Goal: Task Accomplishment & Management: Complete application form

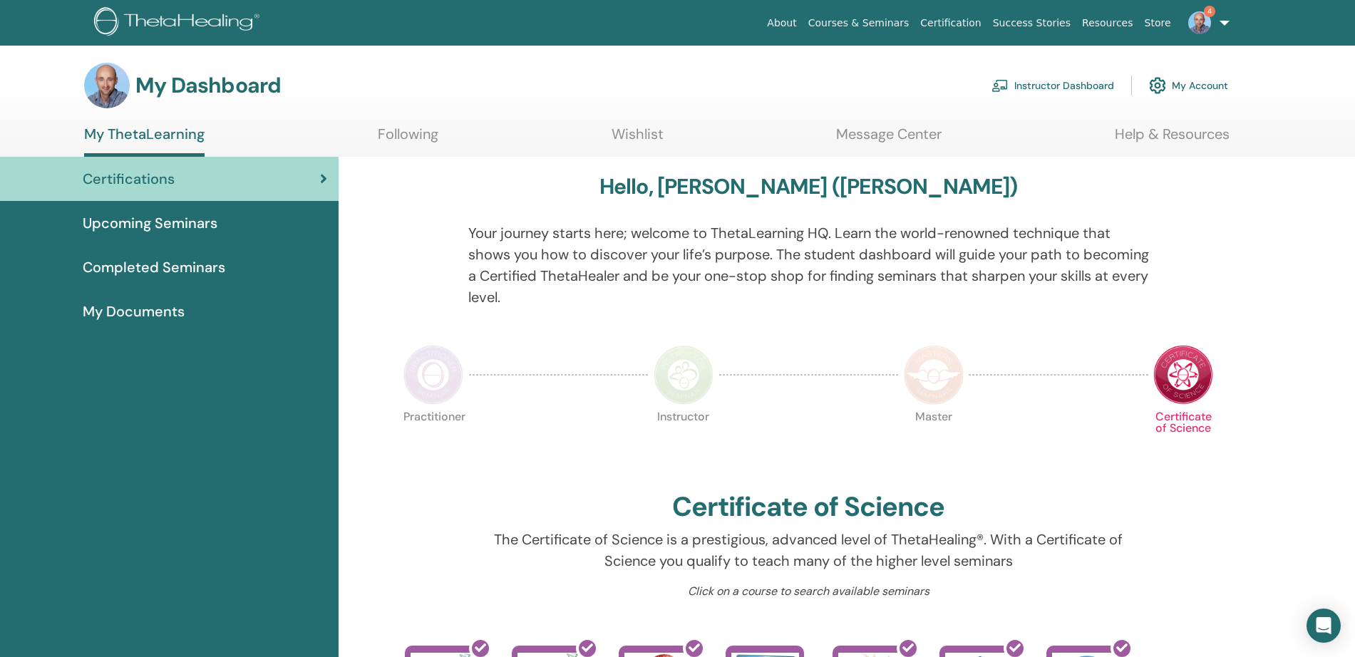
click at [1063, 86] on link "Instructor Dashboard" at bounding box center [1053, 85] width 123 height 31
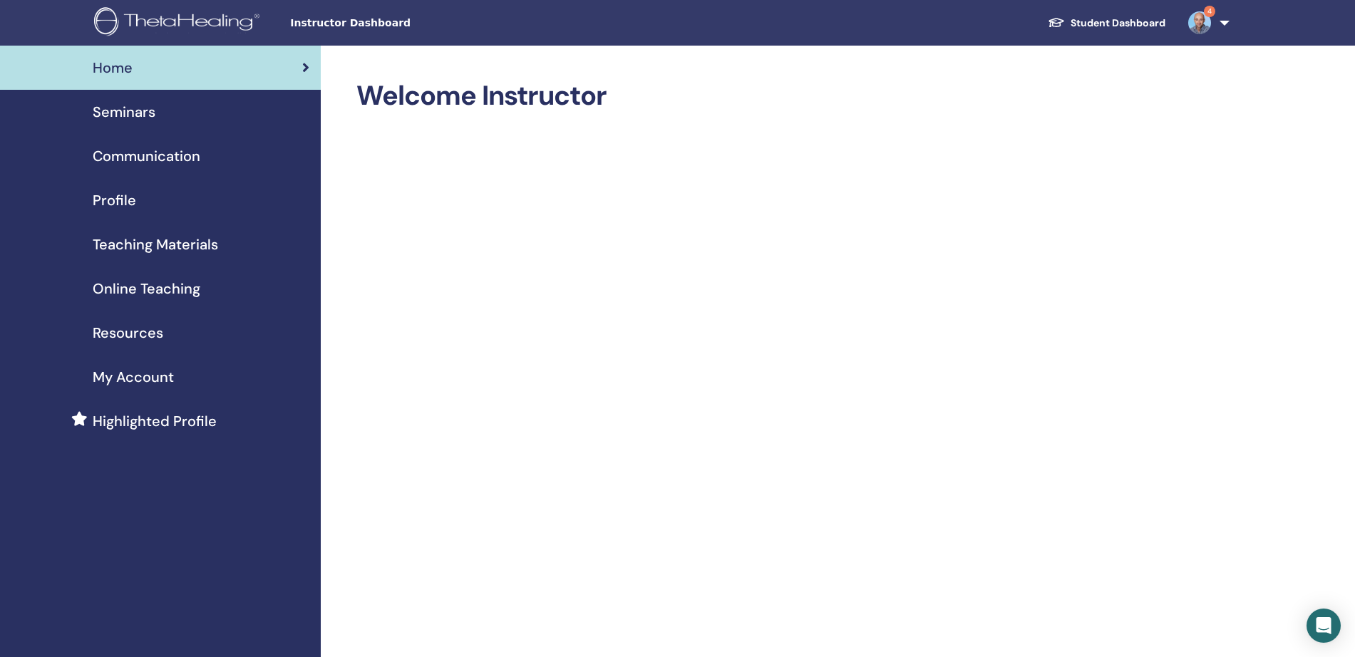
click at [134, 119] on span "Seminars" at bounding box center [124, 111] width 63 height 21
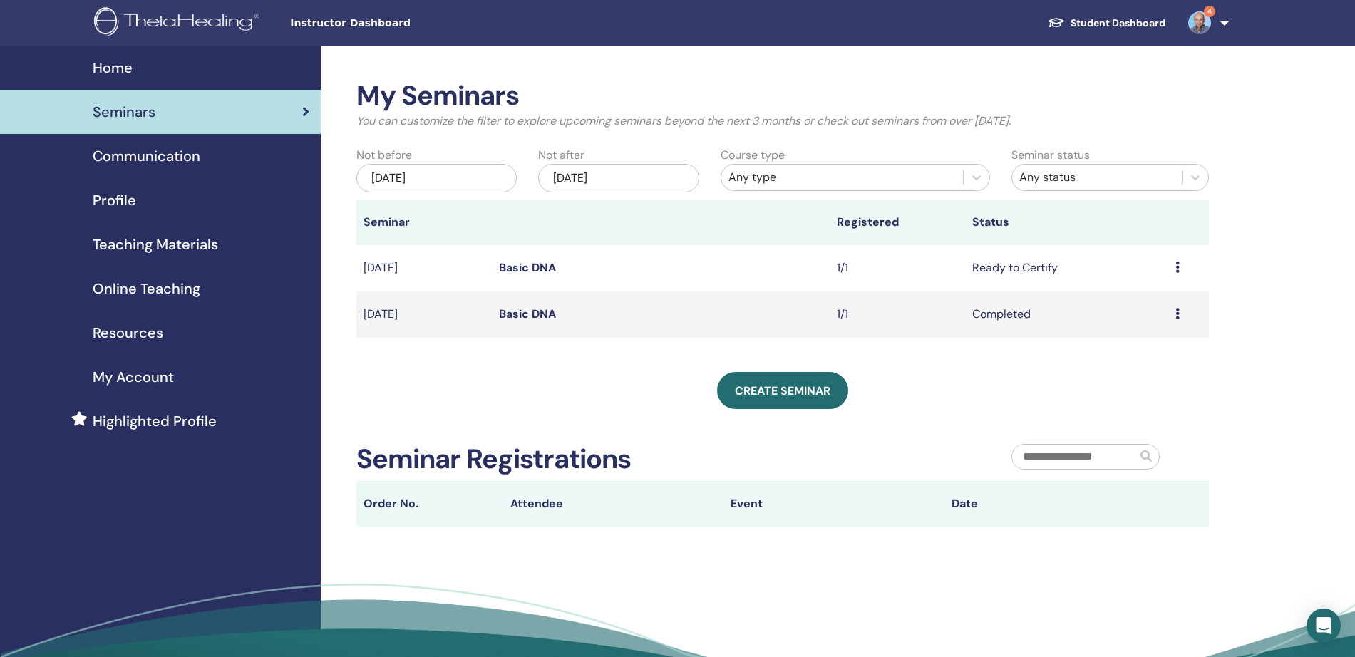
click at [1176, 270] on icon at bounding box center [1178, 267] width 4 height 11
click at [1135, 327] on link "Attendees" at bounding box center [1135, 324] width 54 height 15
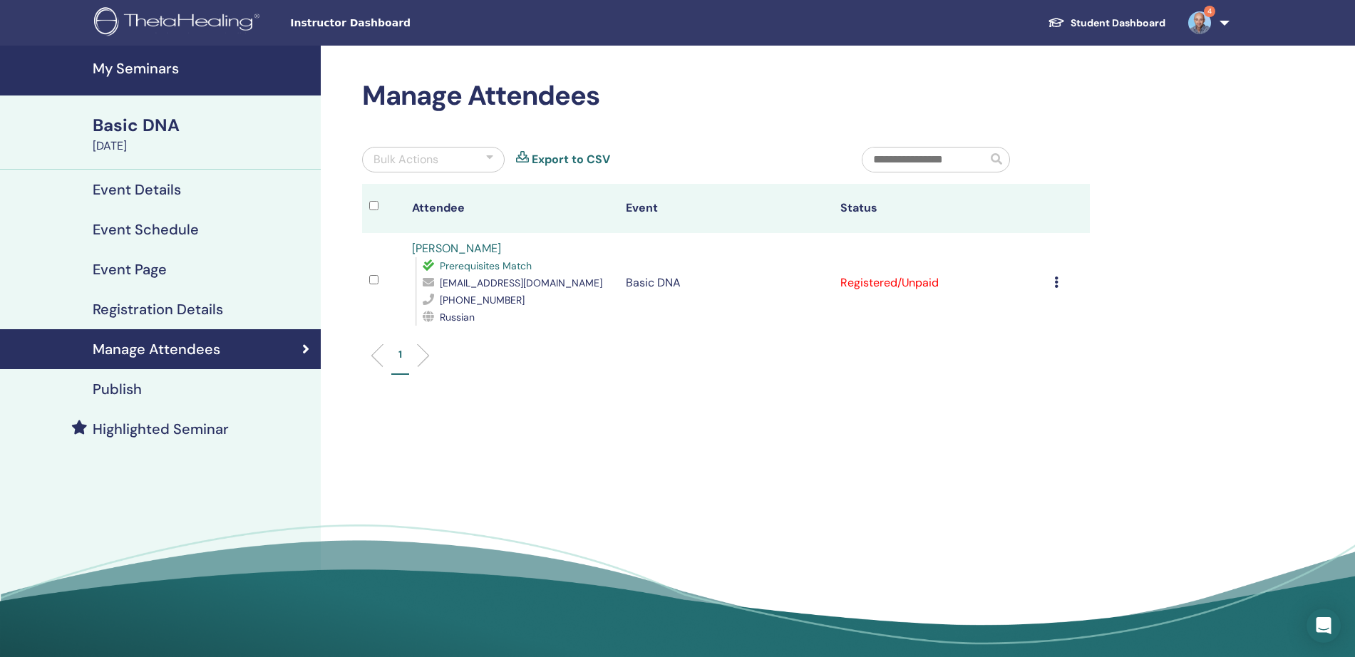
click at [170, 69] on h4 "My Seminars" at bounding box center [203, 68] width 220 height 17
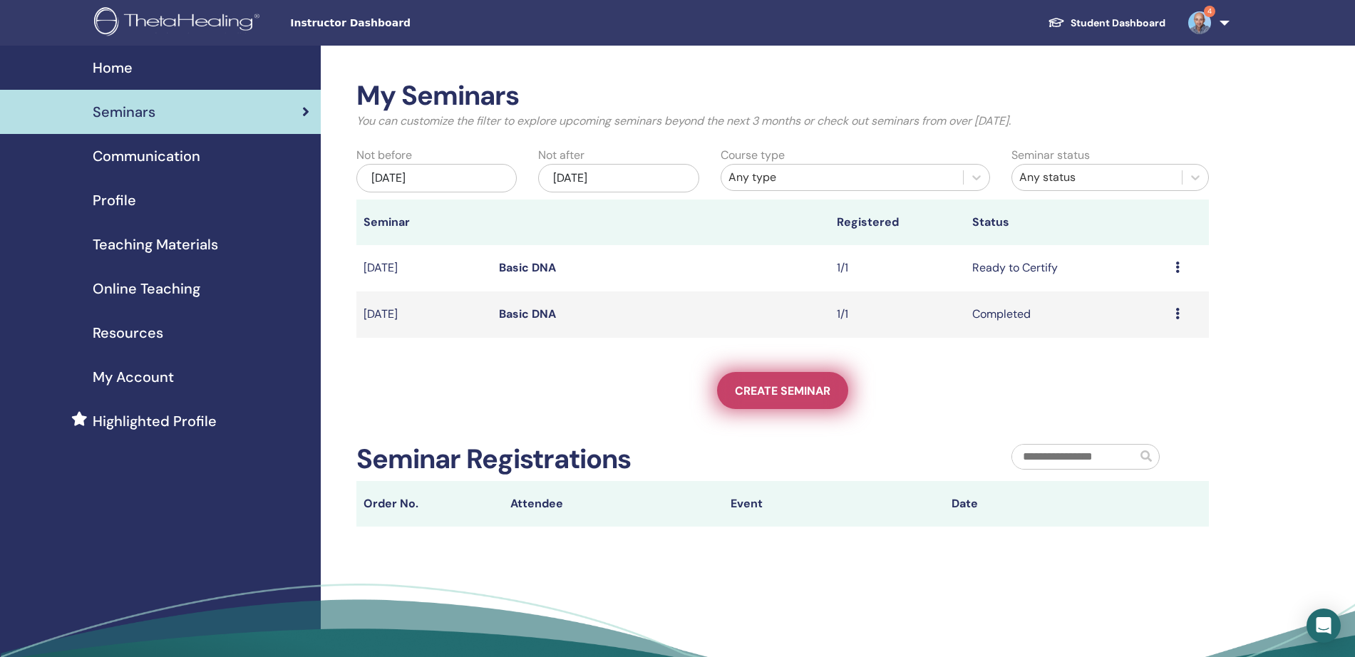
click at [779, 389] on span "Create seminar" at bounding box center [783, 391] width 96 height 15
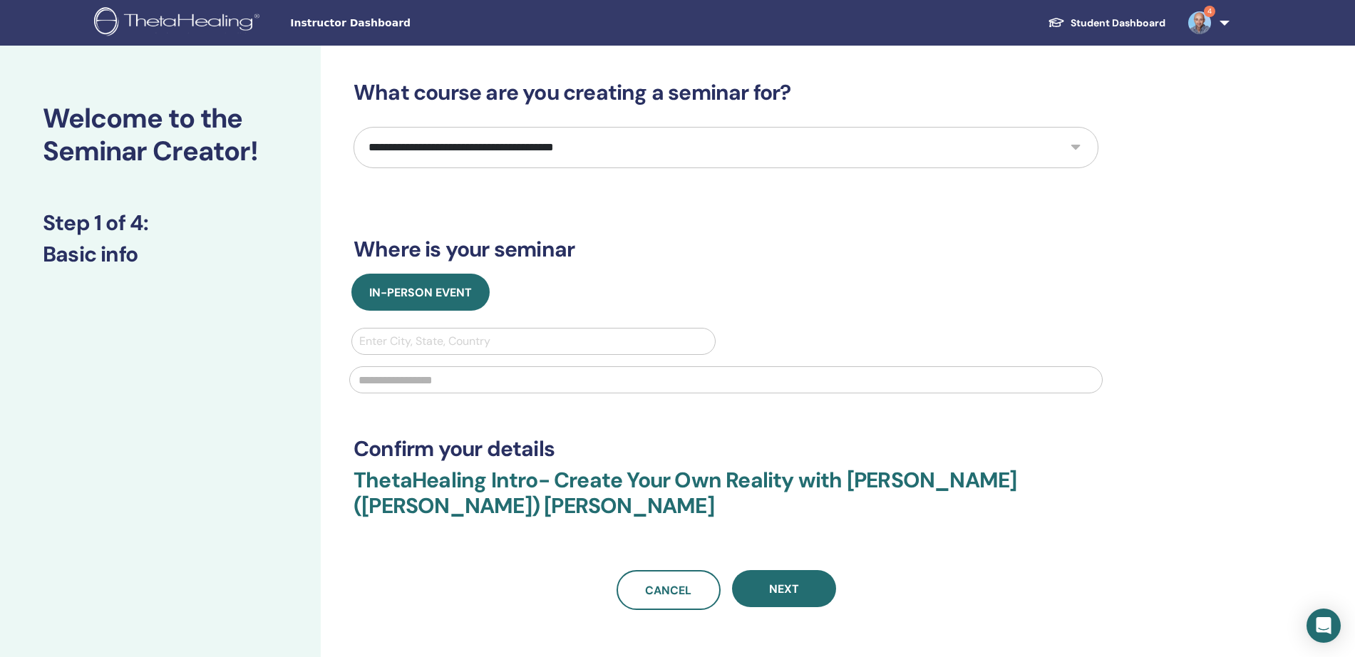
click at [834, 147] on select "**********" at bounding box center [726, 147] width 745 height 41
select select "*"
click at [354, 127] on select "**********" at bounding box center [726, 147] width 745 height 41
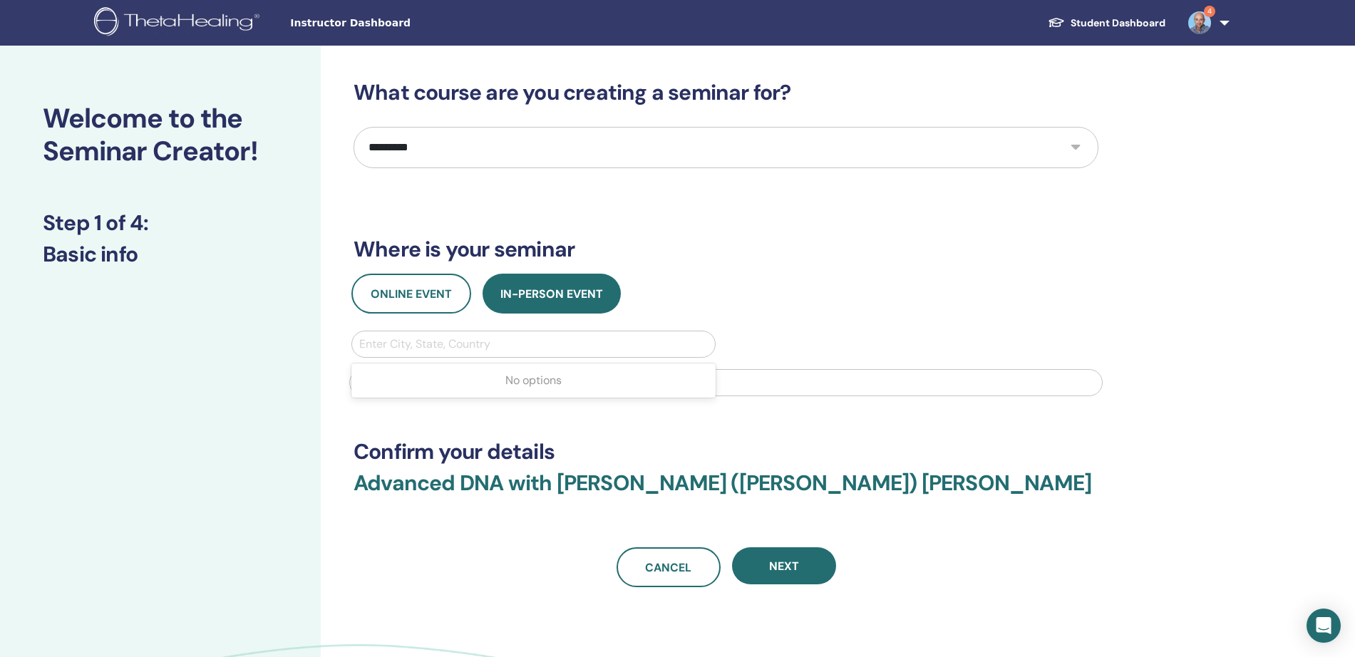
click at [475, 339] on div at bounding box center [533, 344] width 349 height 20
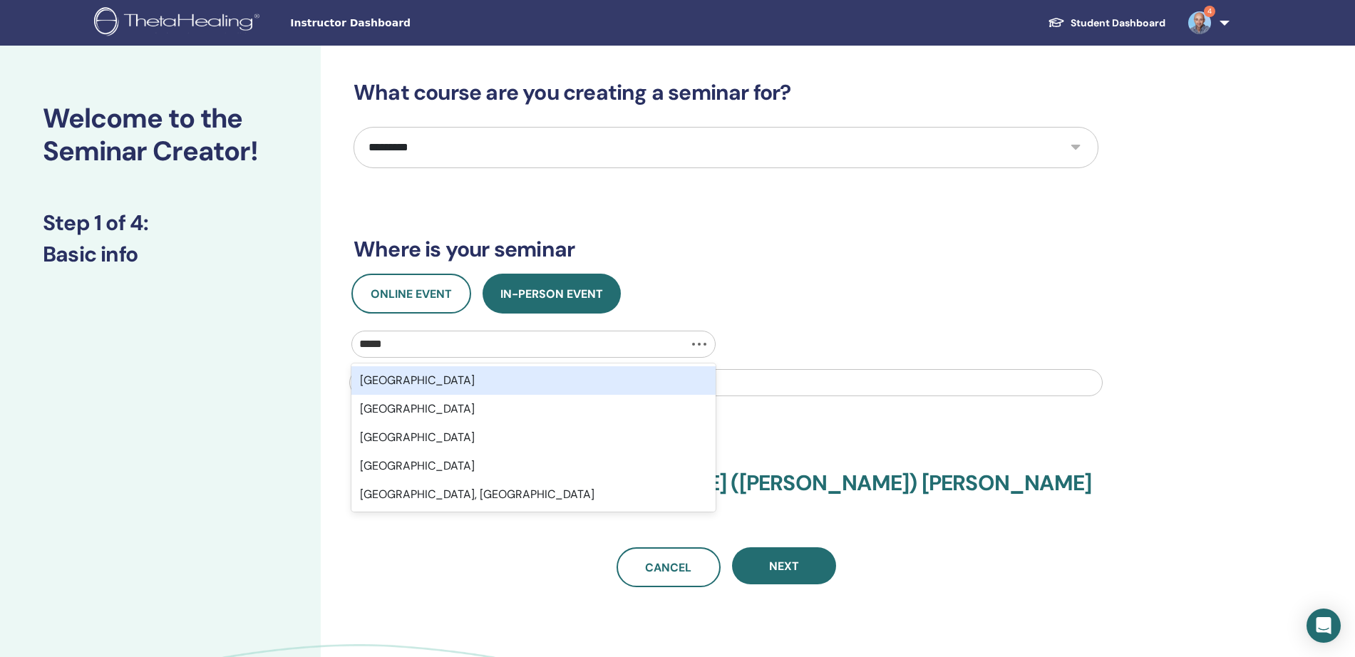
type input "******"
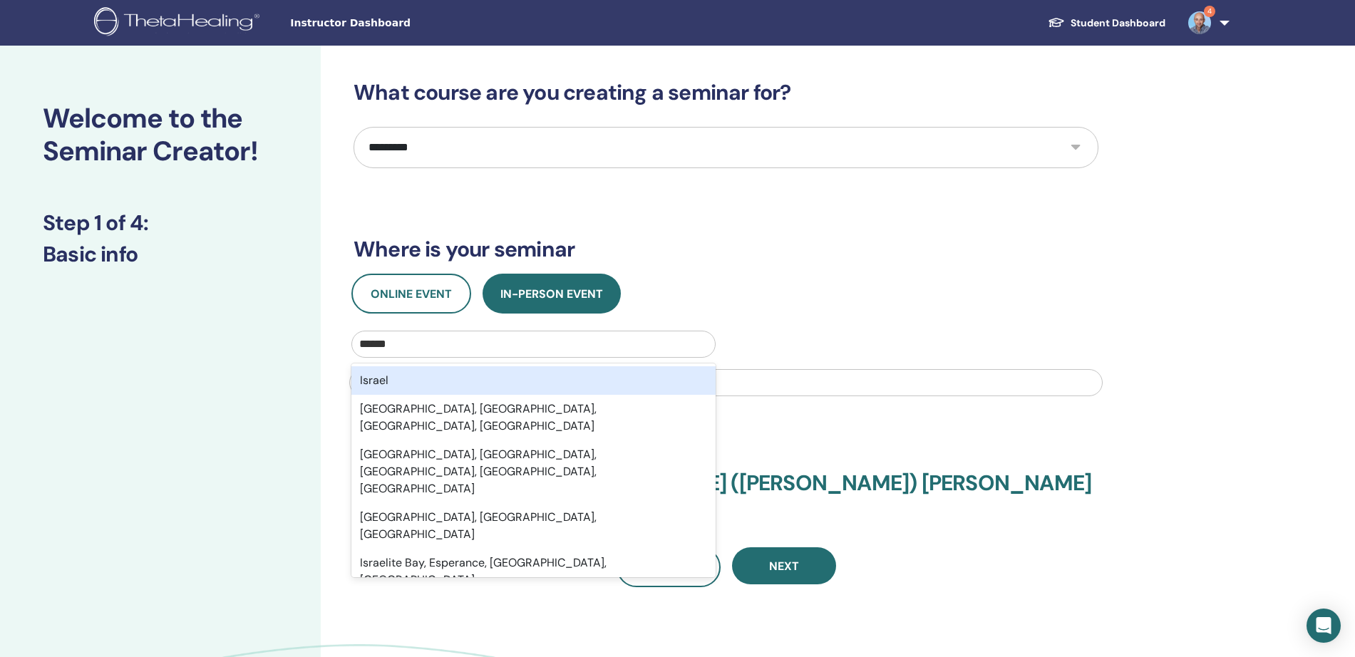
click at [392, 371] on div "Israel" at bounding box center [534, 380] width 364 height 29
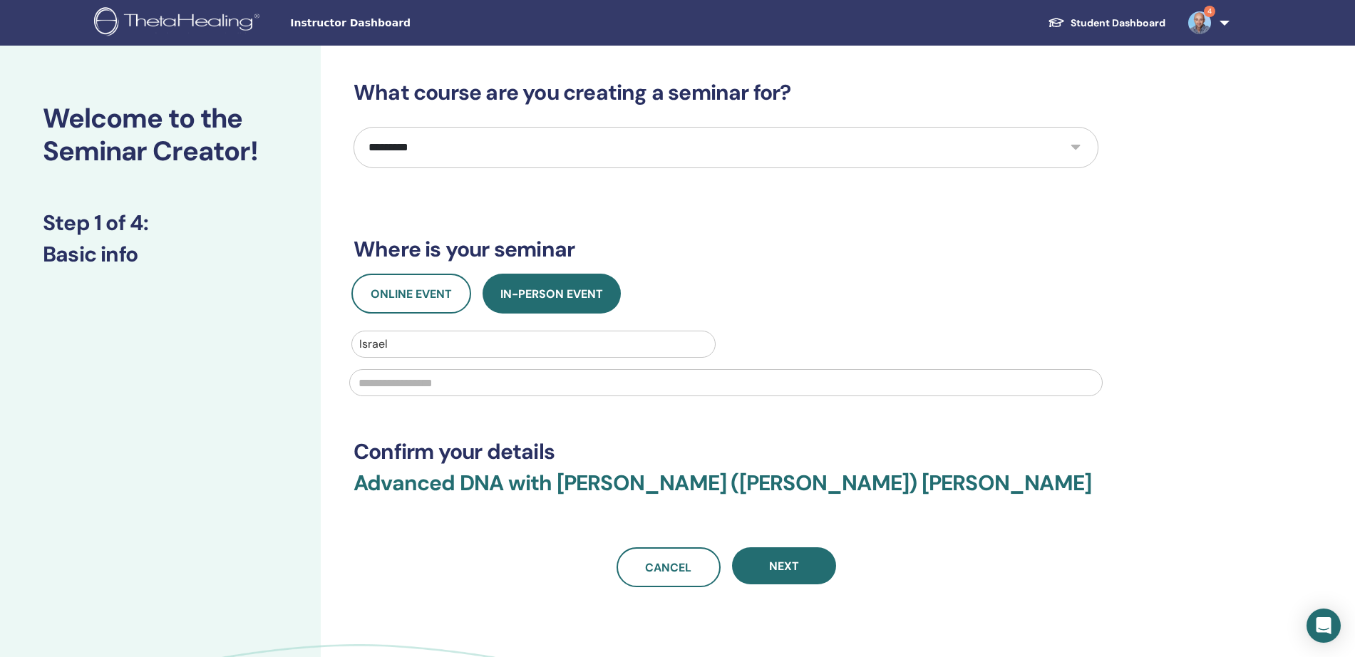
click at [399, 378] on input "text" at bounding box center [726, 382] width 754 height 27
type input "******"
click at [806, 567] on button "Next" at bounding box center [784, 566] width 104 height 37
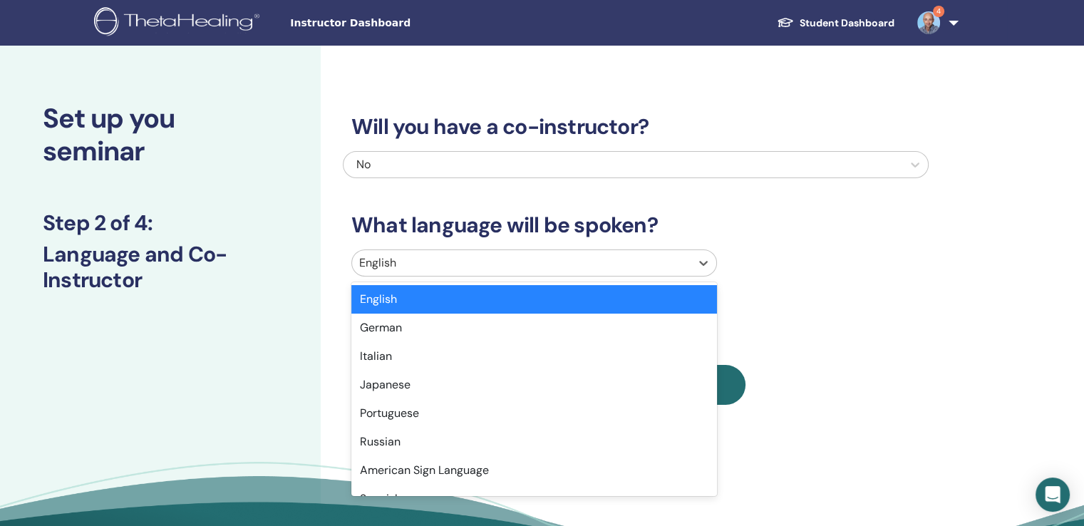
click at [567, 266] on div at bounding box center [521, 263] width 324 height 20
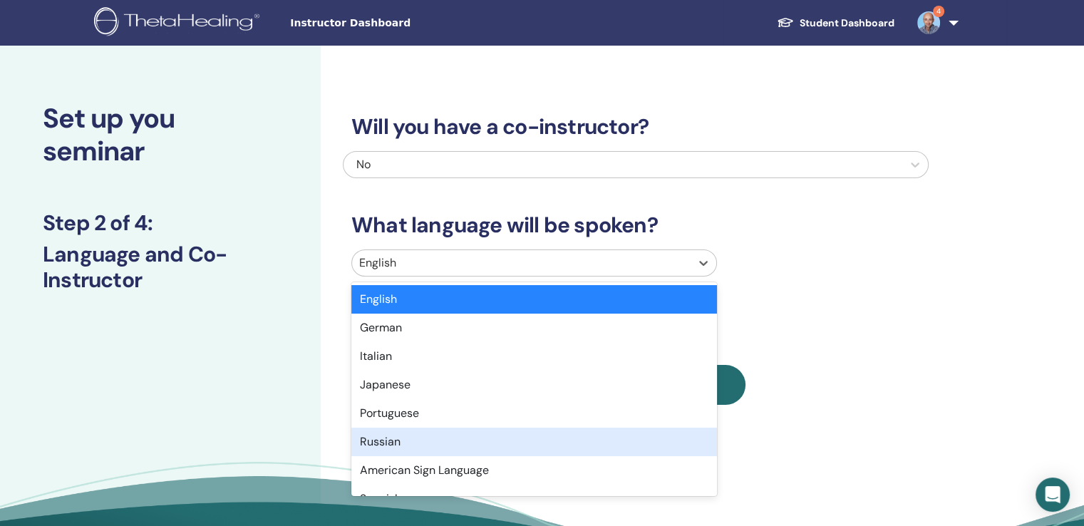
click at [382, 438] on div "Russian" at bounding box center [535, 442] width 366 height 29
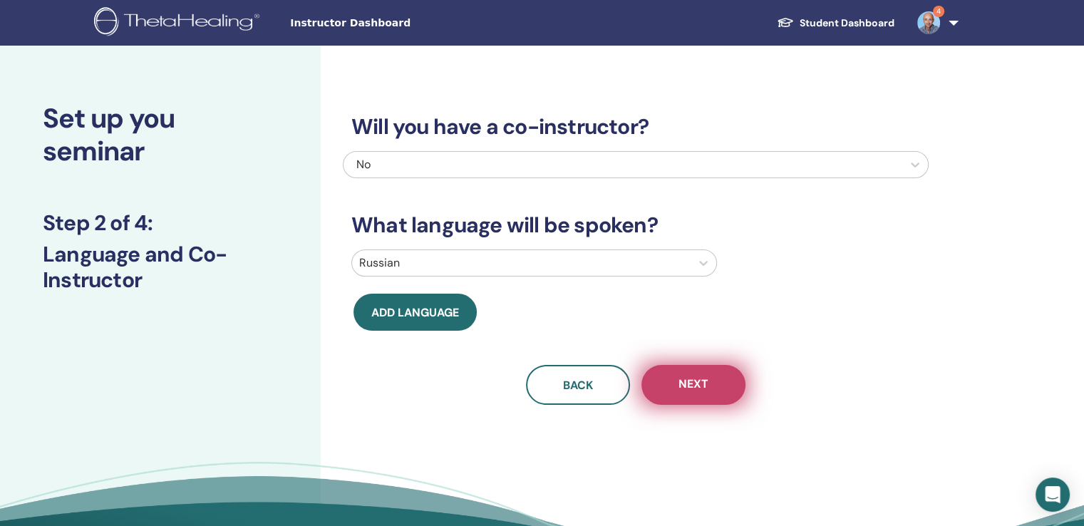
click at [701, 384] on span "Next" at bounding box center [694, 385] width 30 height 18
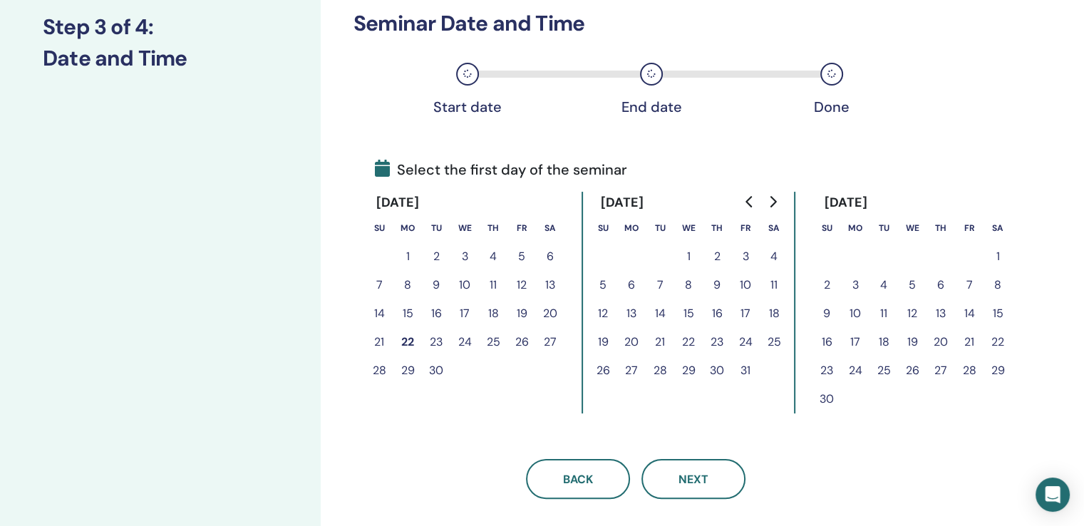
scroll to position [200, 0]
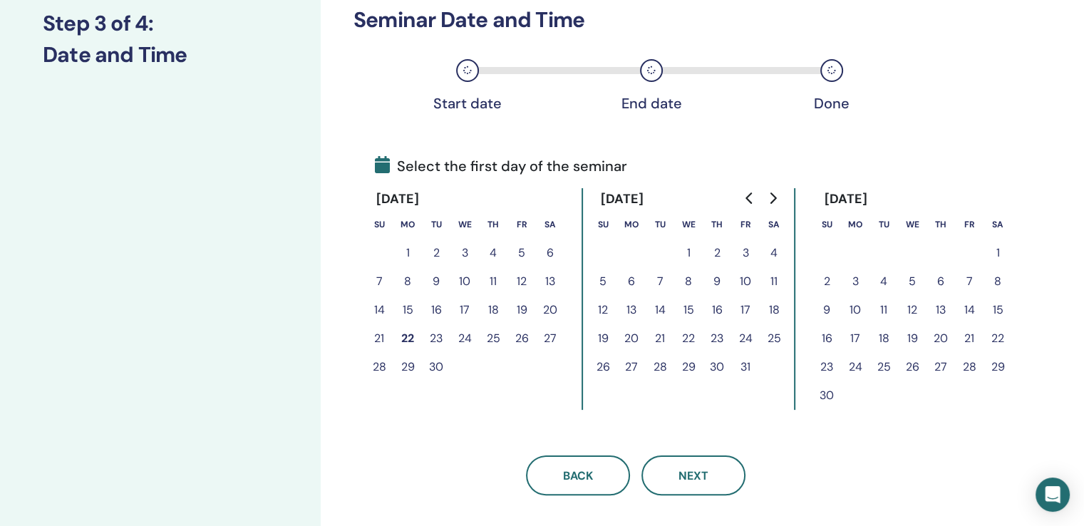
click at [437, 337] on button "23" at bounding box center [436, 338] width 29 height 29
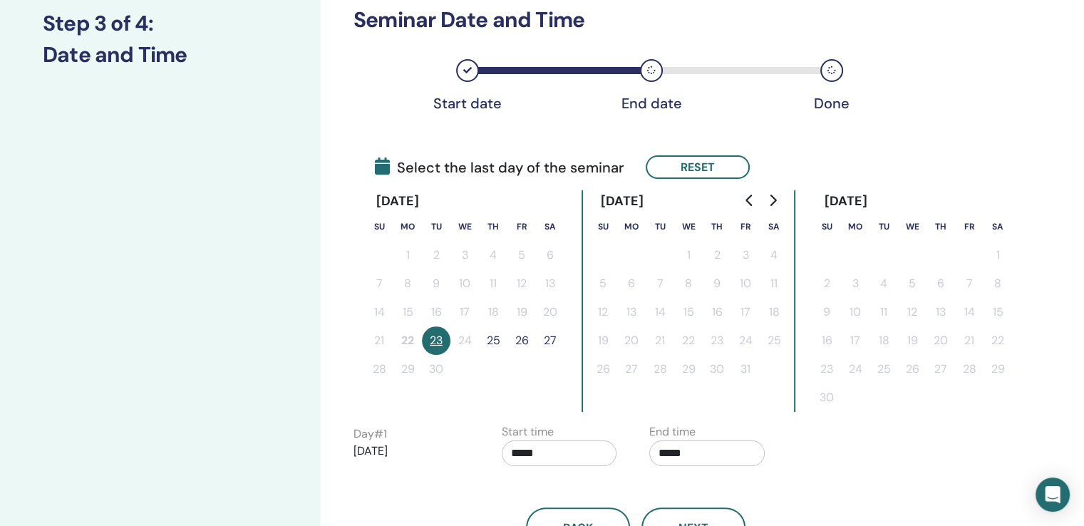
click at [494, 335] on button "25" at bounding box center [493, 341] width 29 height 29
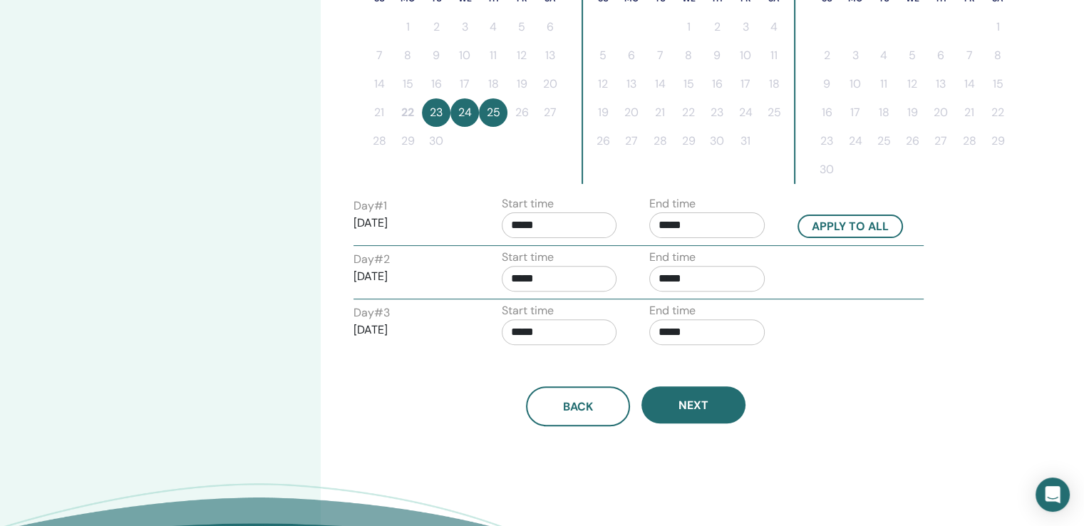
scroll to position [475, 0]
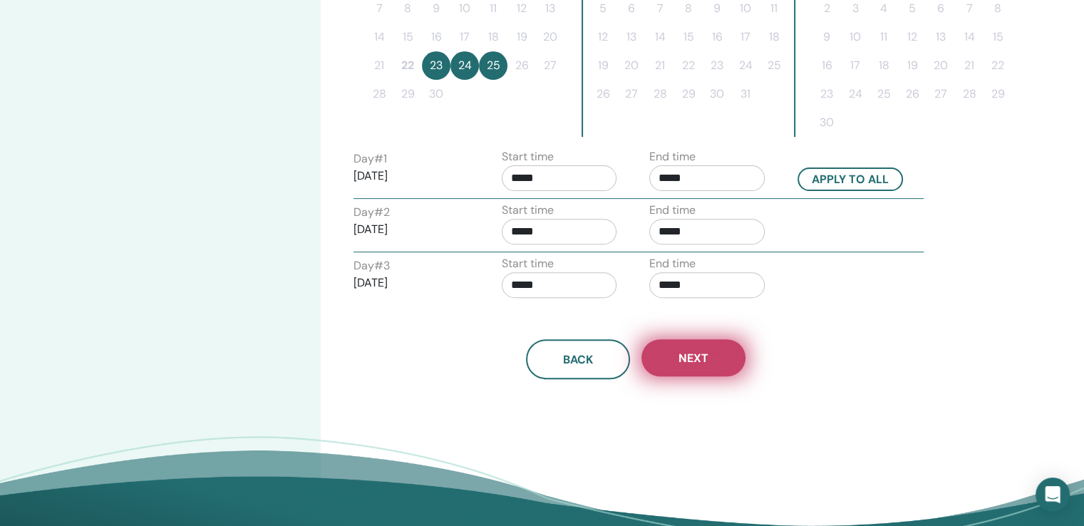
click at [696, 346] on button "Next" at bounding box center [694, 357] width 104 height 37
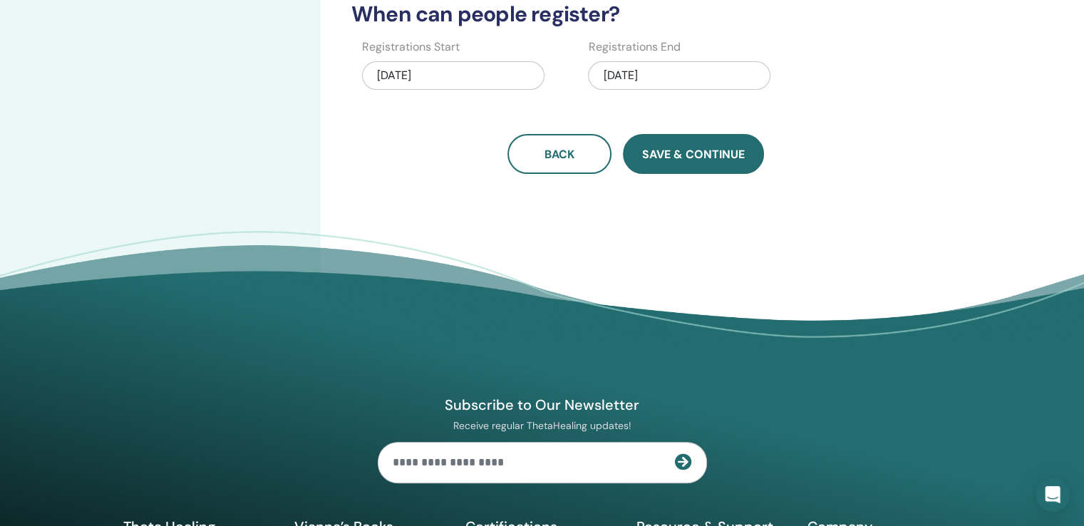
click at [699, 155] on span "Save & Continue" at bounding box center [693, 154] width 103 height 15
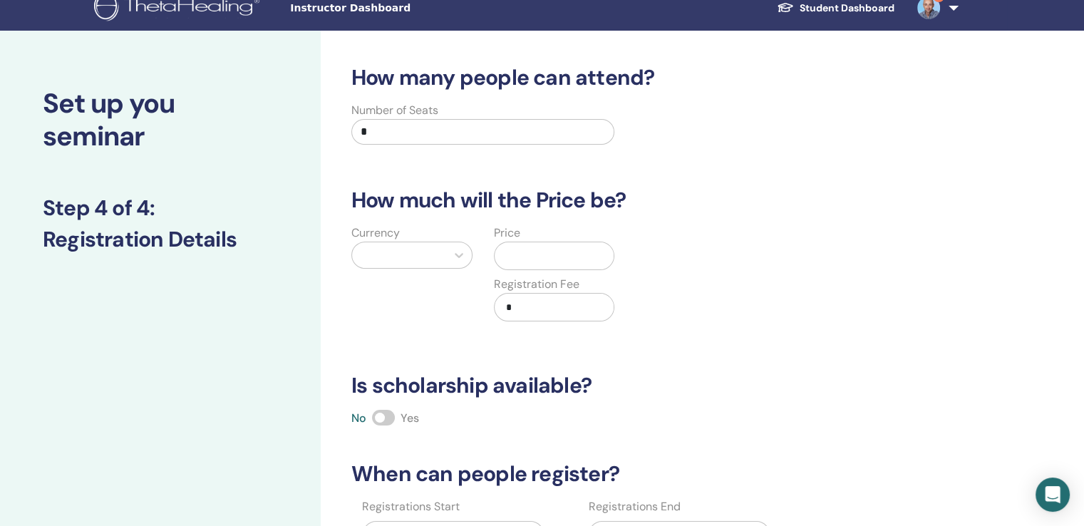
click at [535, 246] on input "text" at bounding box center [558, 255] width 114 height 27
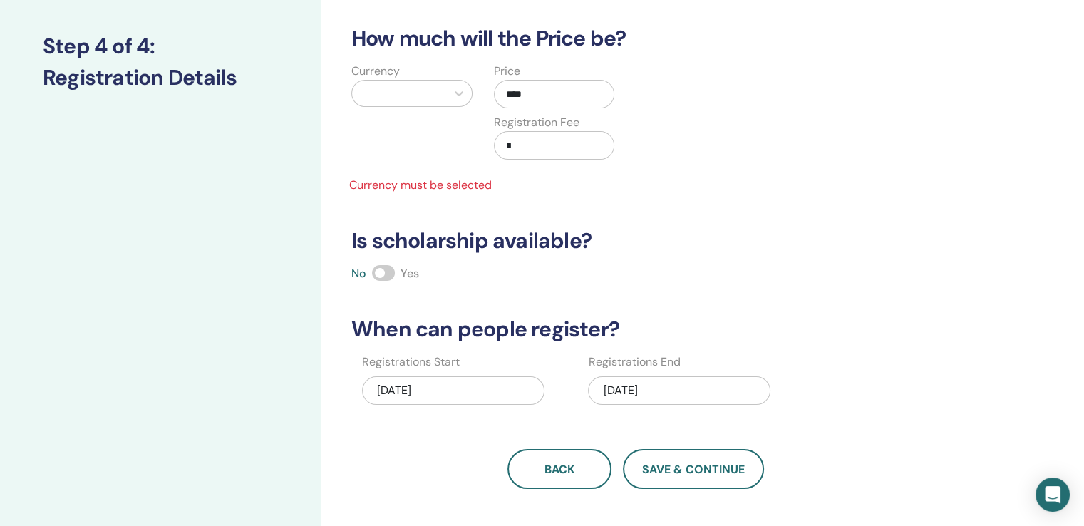
scroll to position [186, 0]
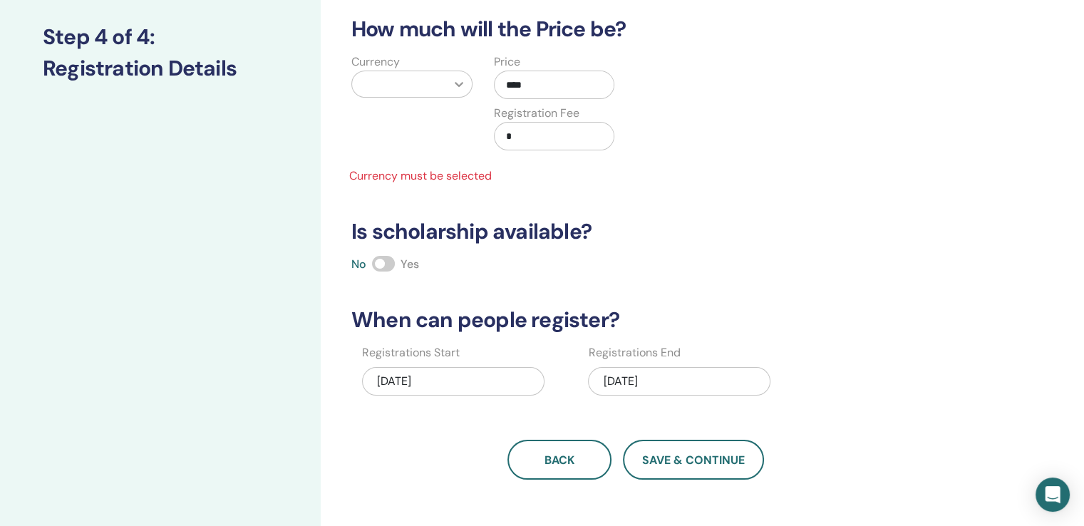
type input "****"
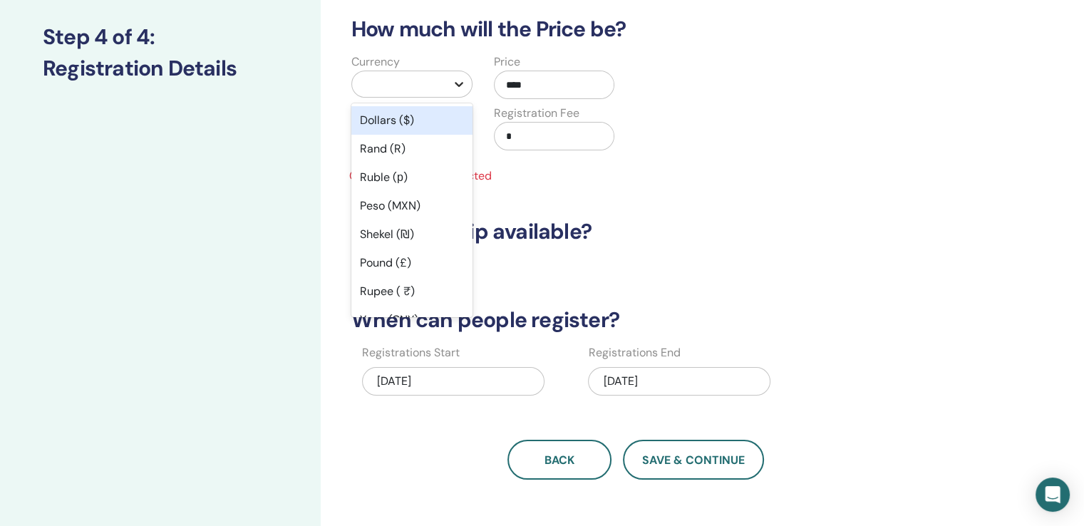
click at [459, 90] on icon at bounding box center [459, 84] width 14 height 14
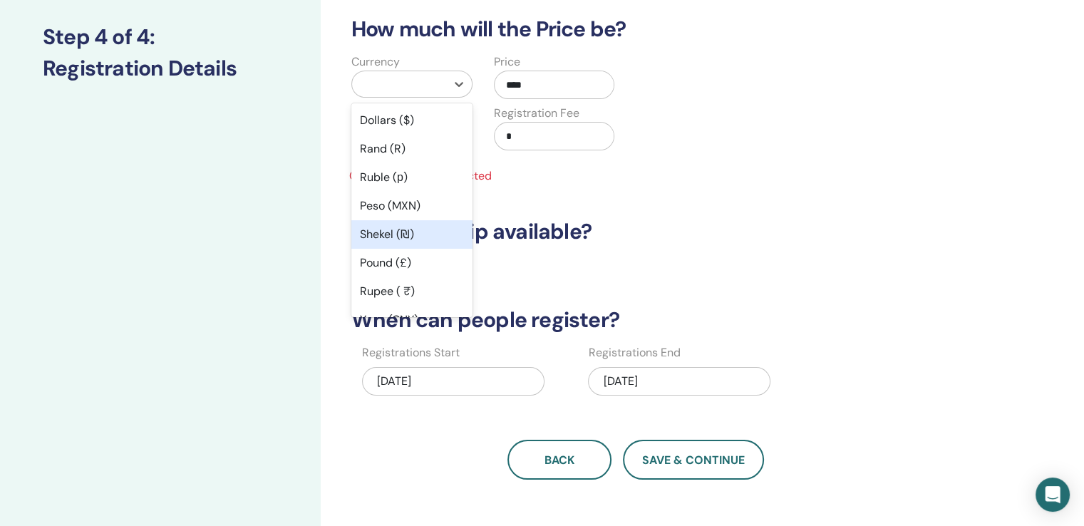
click at [394, 226] on div "Shekel (₪)" at bounding box center [412, 234] width 121 height 29
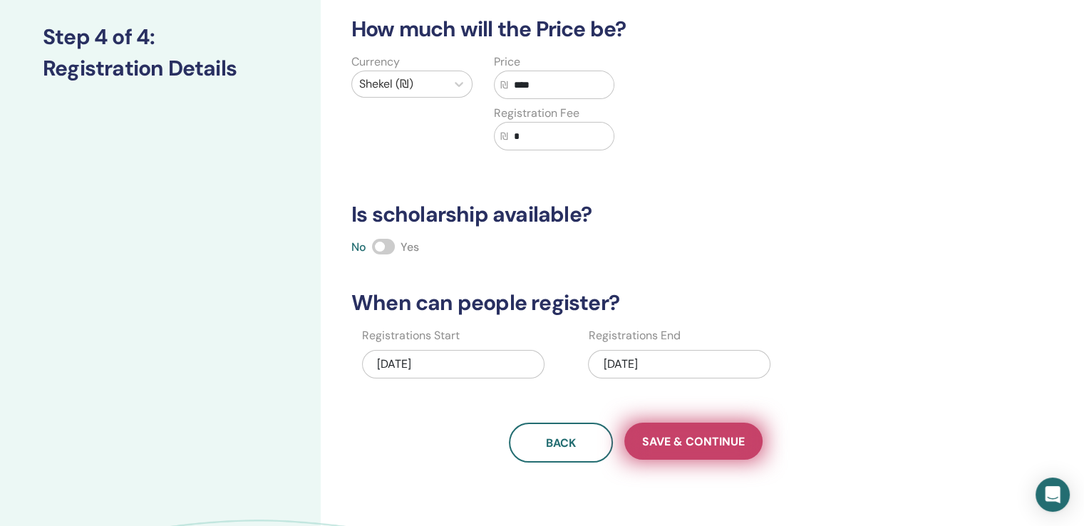
click at [700, 440] on span "Save & Continue" at bounding box center [693, 441] width 103 height 15
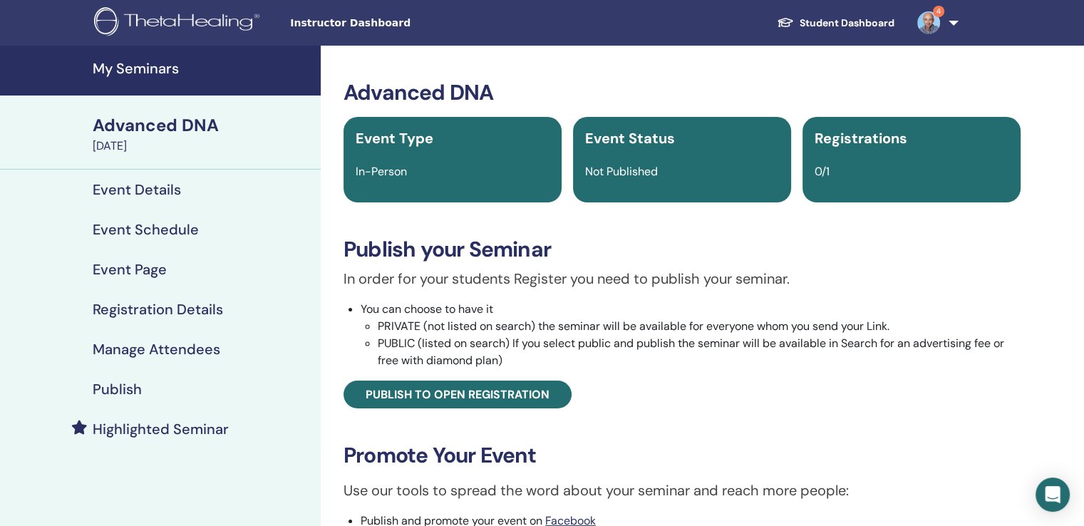
click at [887, 24] on link "Student Dashboard" at bounding box center [836, 23] width 140 height 26
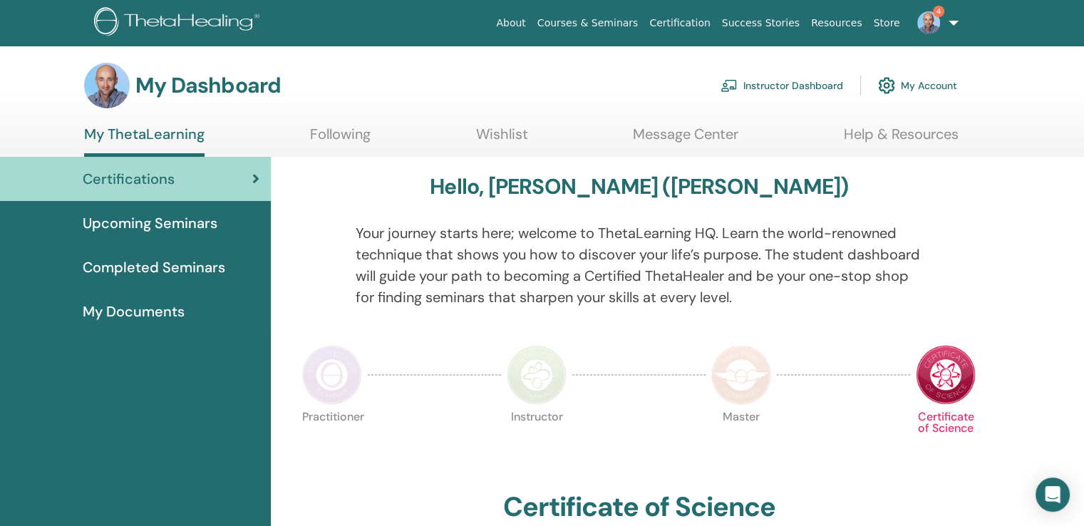
click at [781, 85] on link "Instructor Dashboard" at bounding box center [782, 85] width 123 height 31
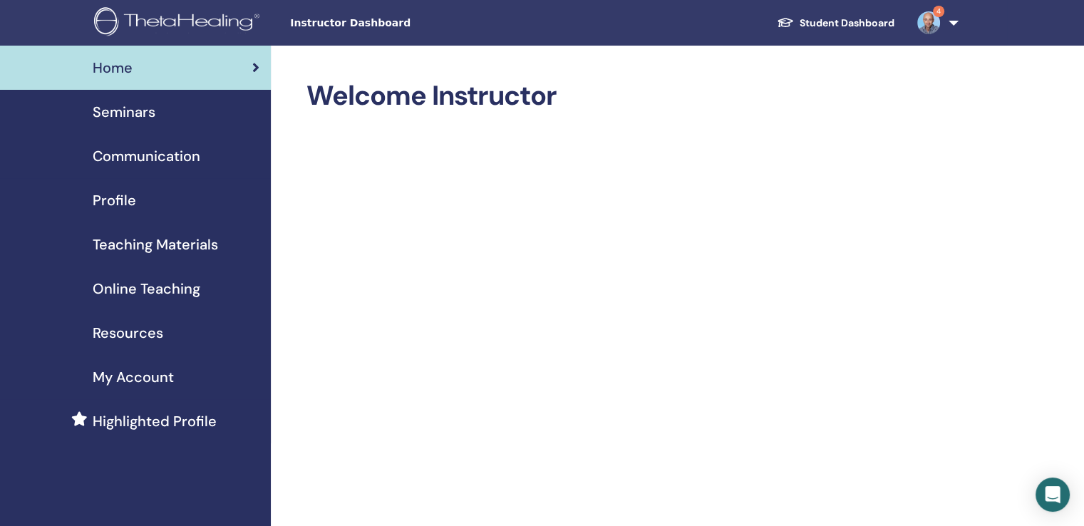
click at [160, 115] on div "Seminars" at bounding box center [135, 111] width 248 height 21
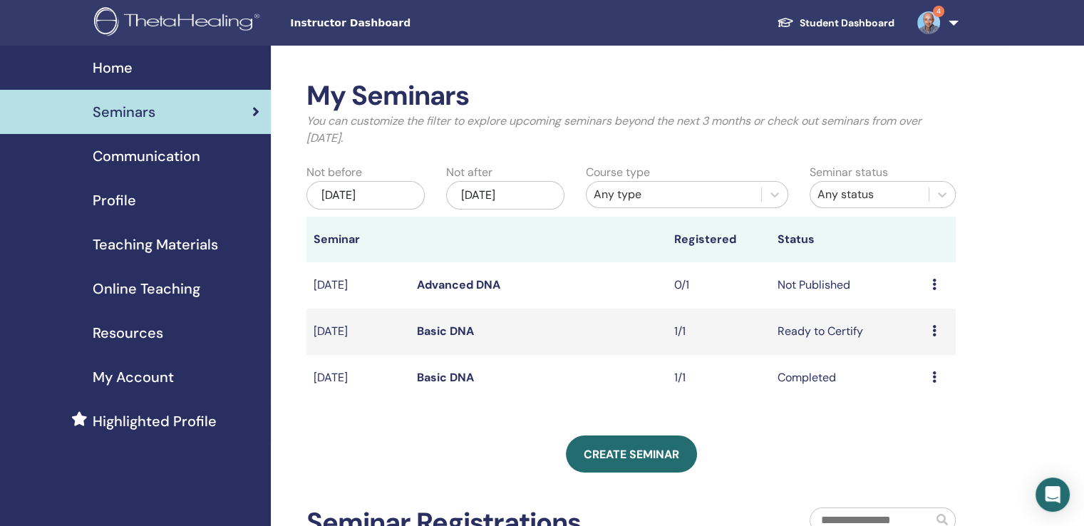
click at [933, 287] on icon at bounding box center [935, 284] width 4 height 11
click at [920, 297] on link "Preview" at bounding box center [916, 298] width 41 height 15
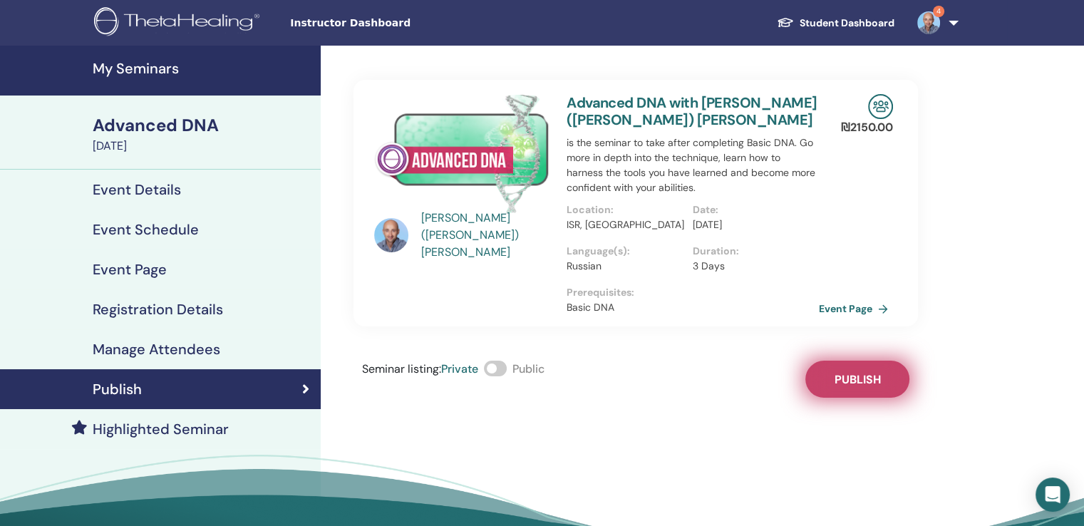
click at [867, 377] on span "Publish" at bounding box center [858, 379] width 46 height 15
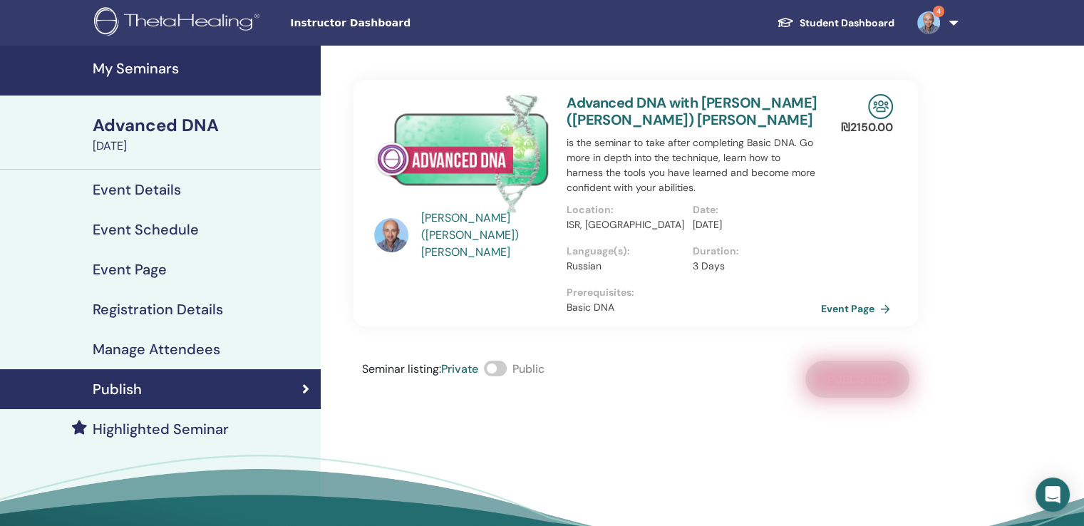
click at [863, 309] on link "Event Page" at bounding box center [858, 308] width 75 height 21
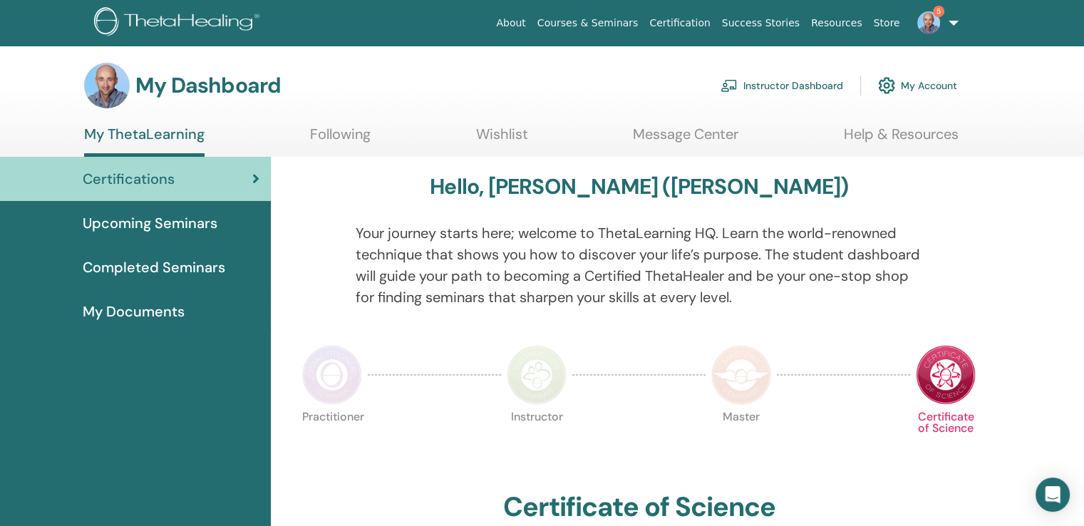
click at [792, 87] on link "Instructor Dashboard" at bounding box center [782, 85] width 123 height 31
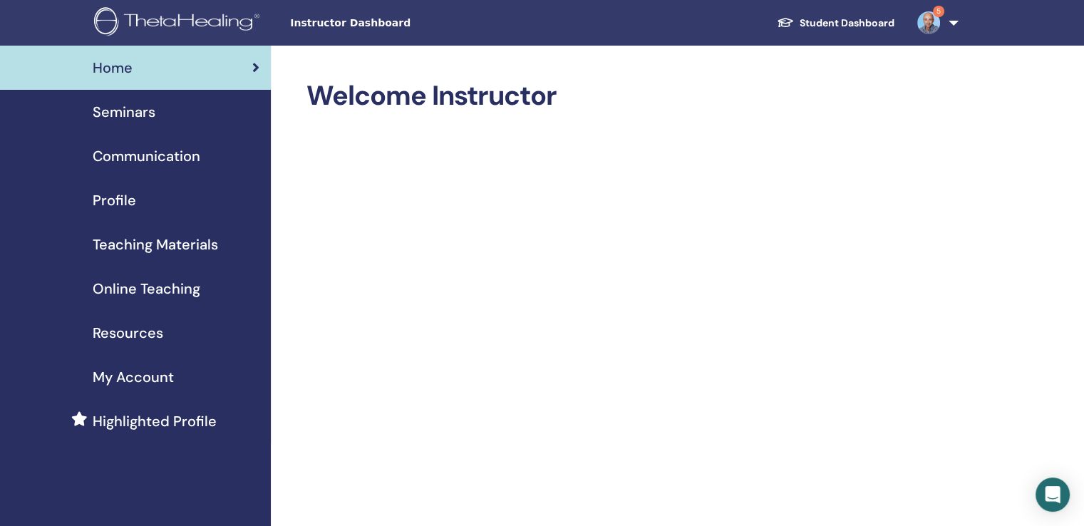
click at [141, 113] on span "Seminars" at bounding box center [124, 111] width 63 height 21
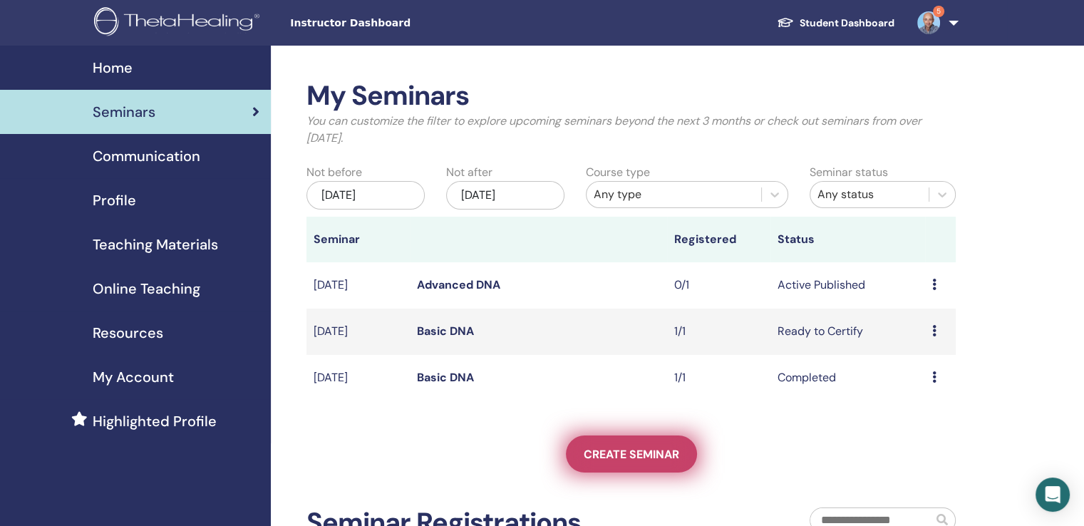
click at [619, 447] on span "Create seminar" at bounding box center [632, 454] width 96 height 15
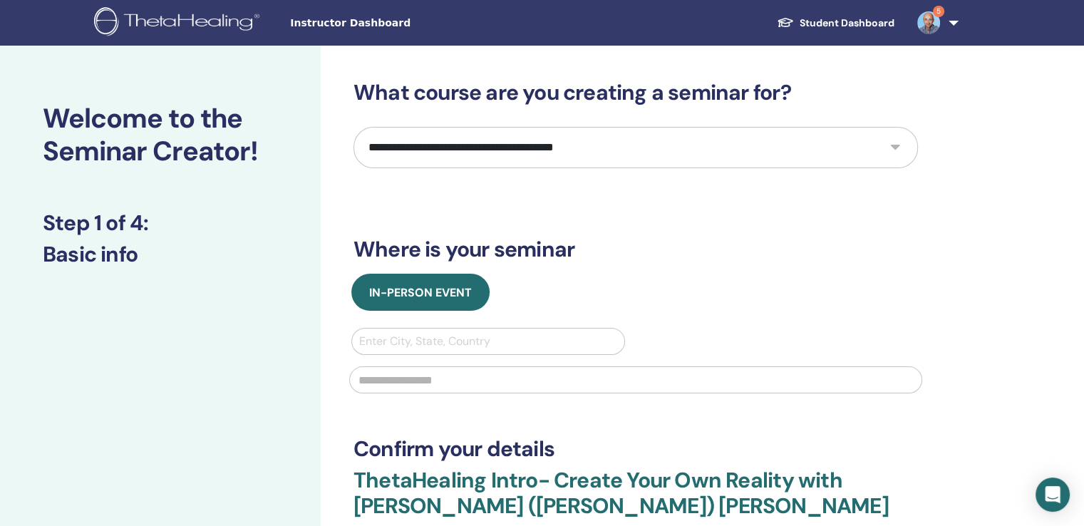
click at [622, 152] on select "**********" at bounding box center [636, 147] width 565 height 41
select select "**"
click at [354, 127] on select "**********" at bounding box center [636, 147] width 565 height 41
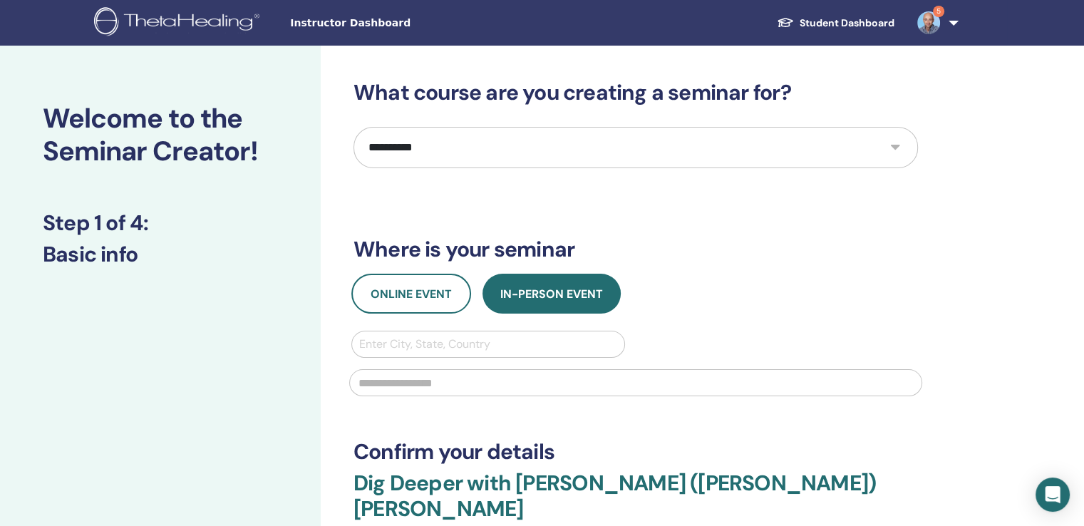
click at [473, 337] on div at bounding box center [488, 344] width 258 height 20
type input "*"
type input "******"
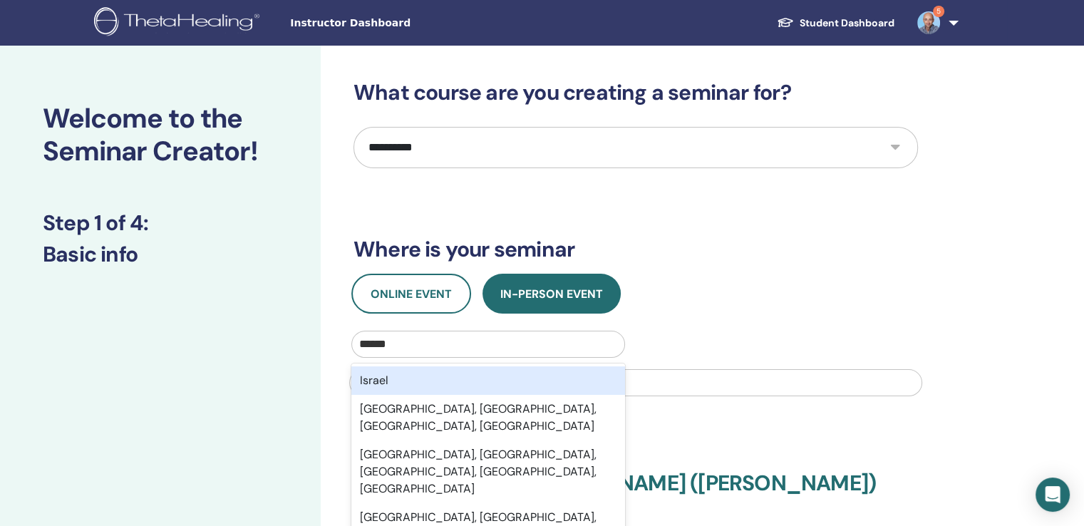
click at [379, 381] on div "Israel" at bounding box center [489, 380] width 274 height 29
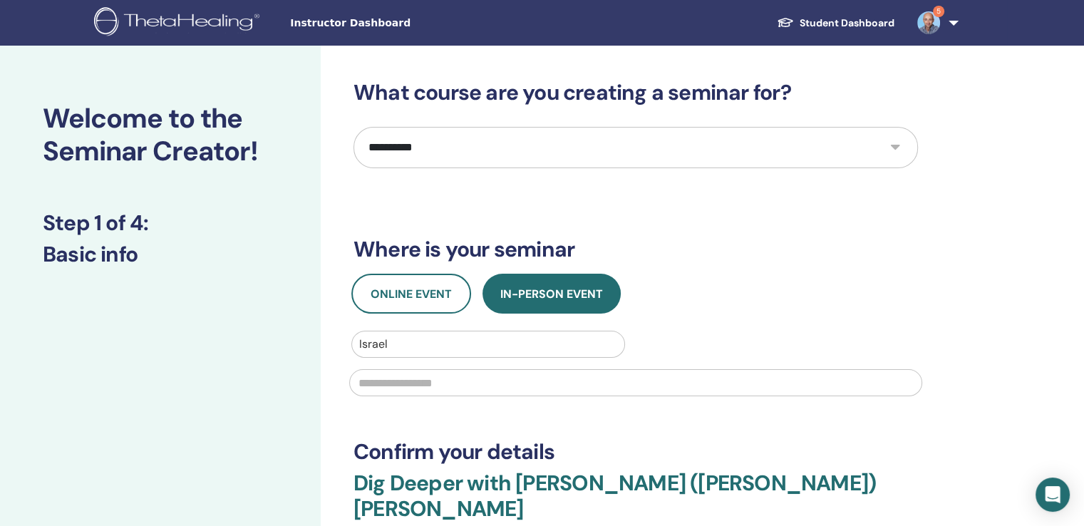
click at [379, 381] on input "text" at bounding box center [635, 382] width 573 height 27
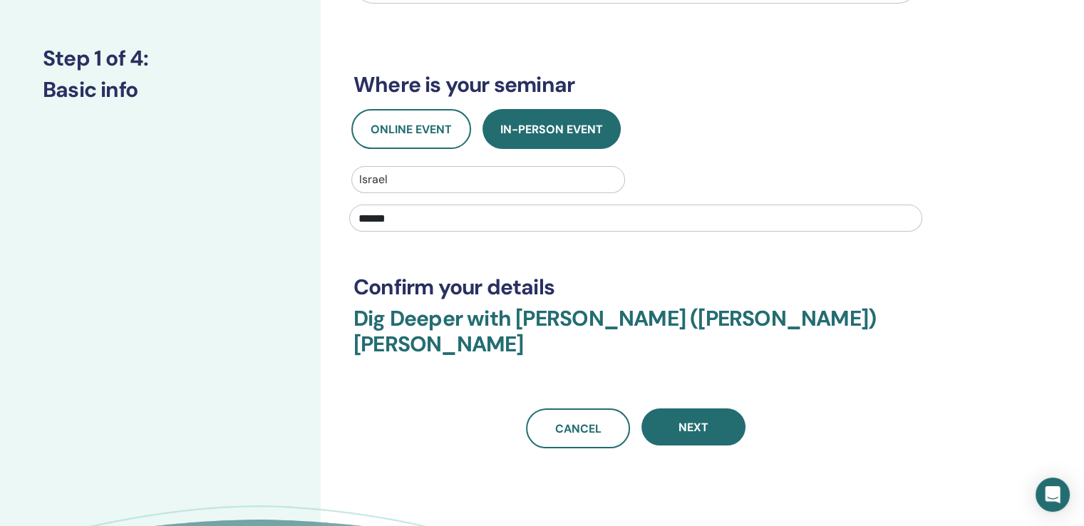
scroll to position [185, 0]
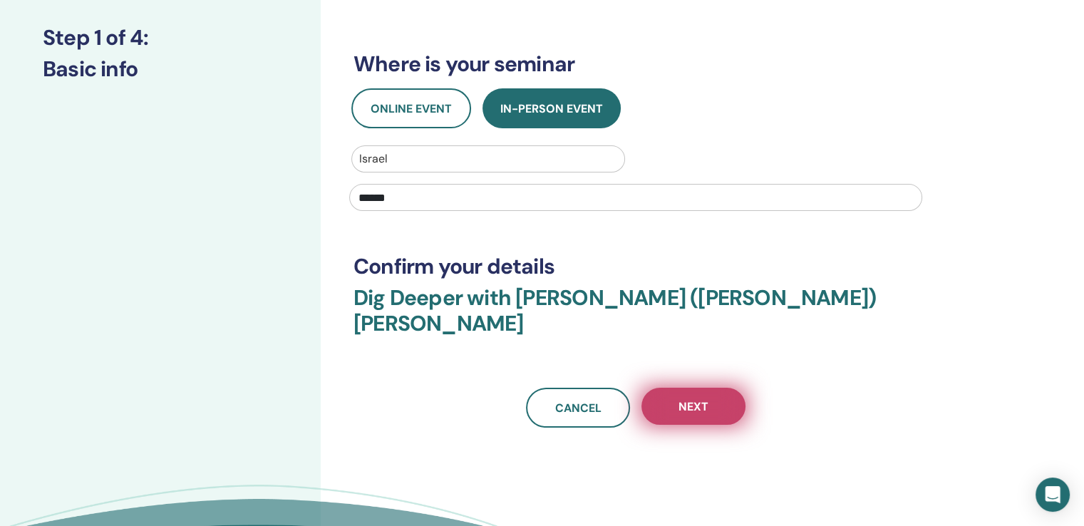
type input "******"
click at [708, 388] on button "Next" at bounding box center [694, 406] width 104 height 37
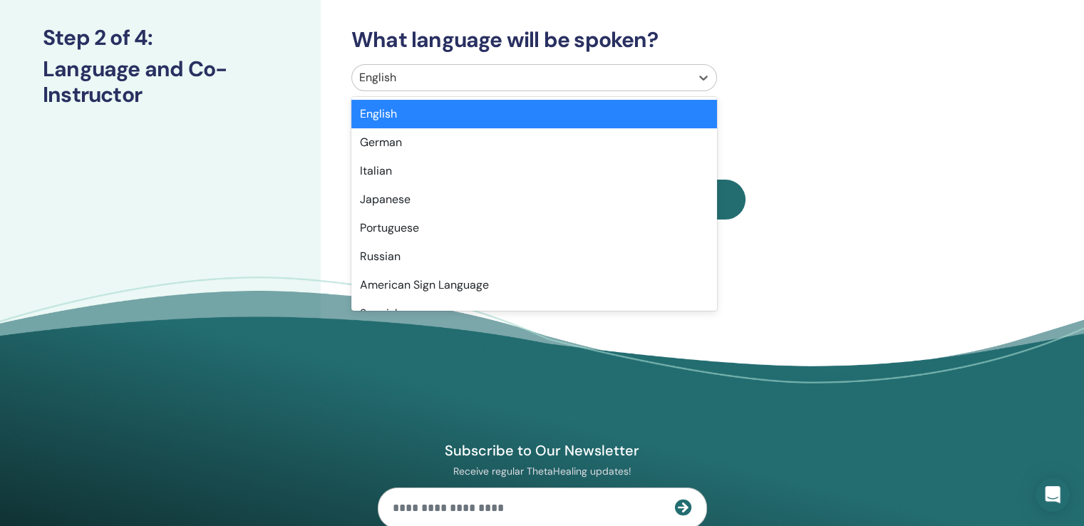
click at [622, 89] on div "English" at bounding box center [521, 78] width 339 height 26
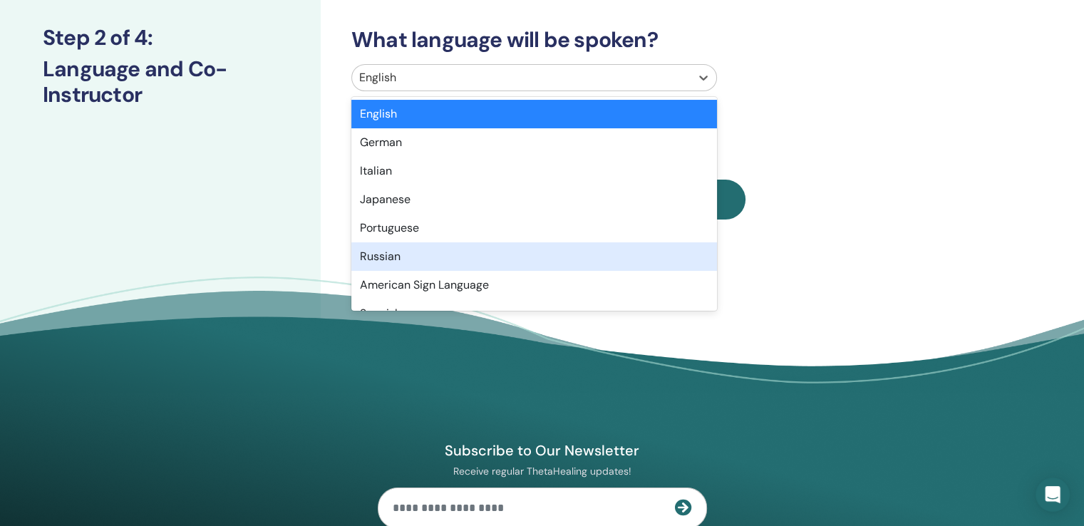
click at [382, 255] on div "Russian" at bounding box center [535, 256] width 366 height 29
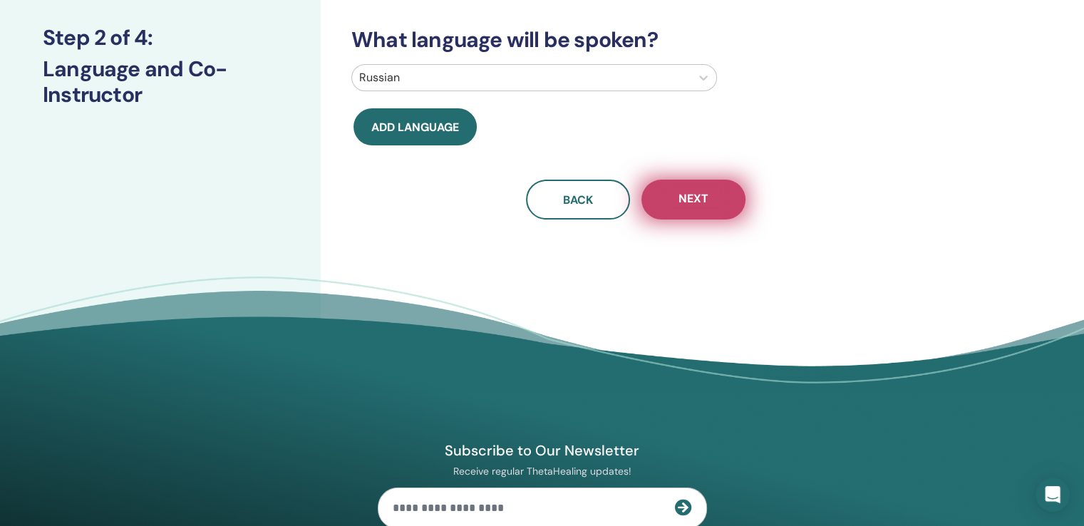
click at [700, 195] on span "Next" at bounding box center [694, 200] width 30 height 18
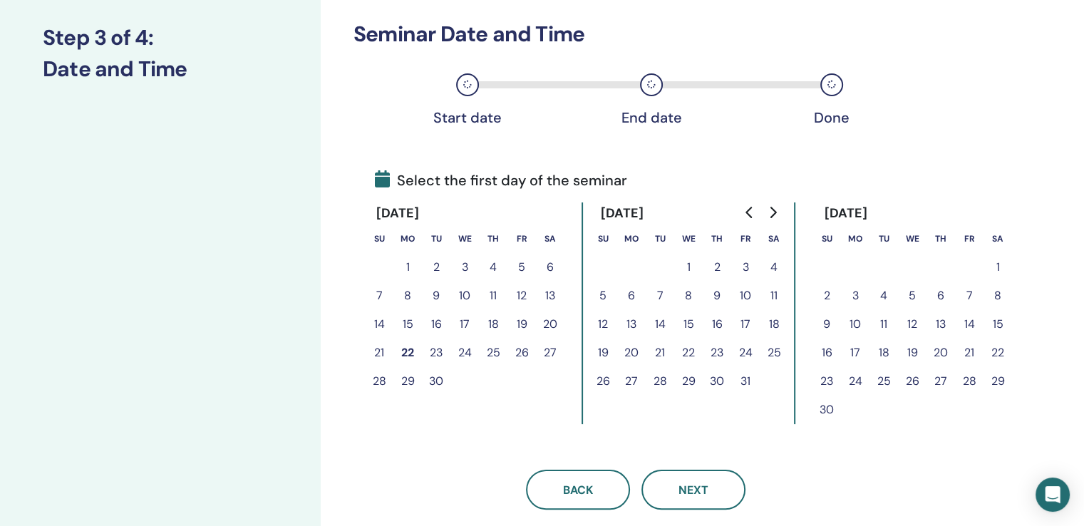
click at [494, 352] on button "25" at bounding box center [493, 353] width 29 height 29
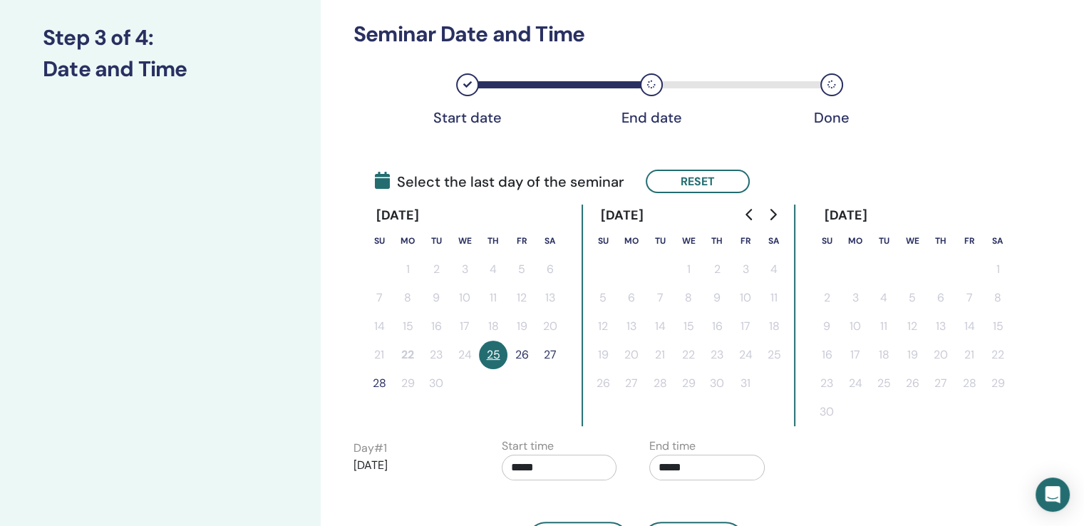
click at [522, 354] on button "26" at bounding box center [522, 355] width 29 height 29
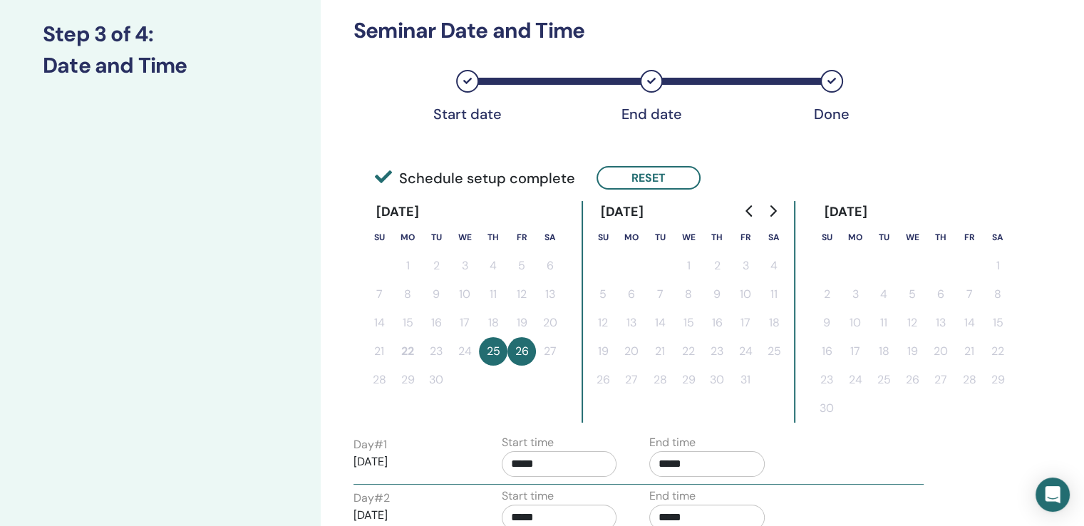
scroll to position [193, 0]
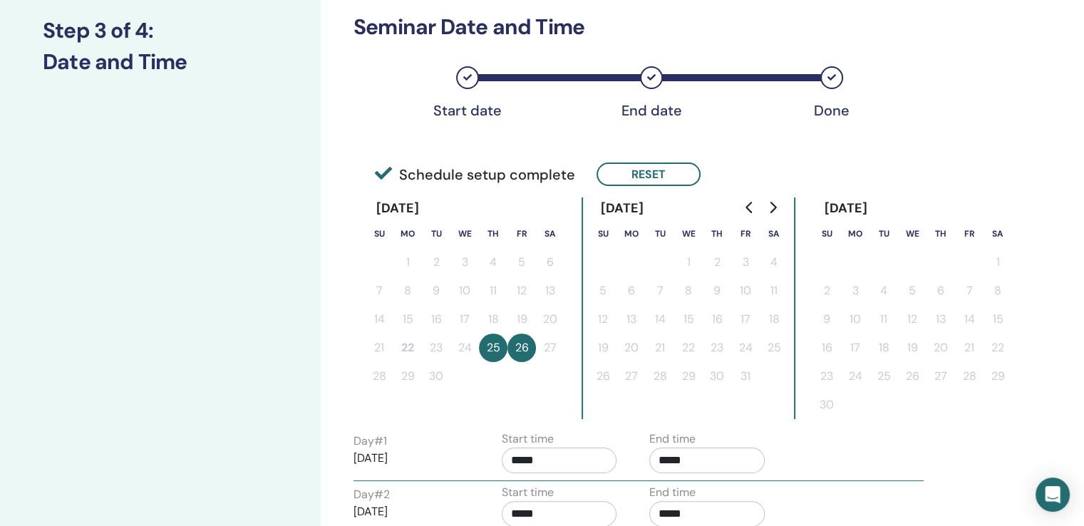
click at [496, 349] on button "25" at bounding box center [493, 348] width 29 height 29
click at [657, 172] on button "Reset" at bounding box center [649, 175] width 104 height 24
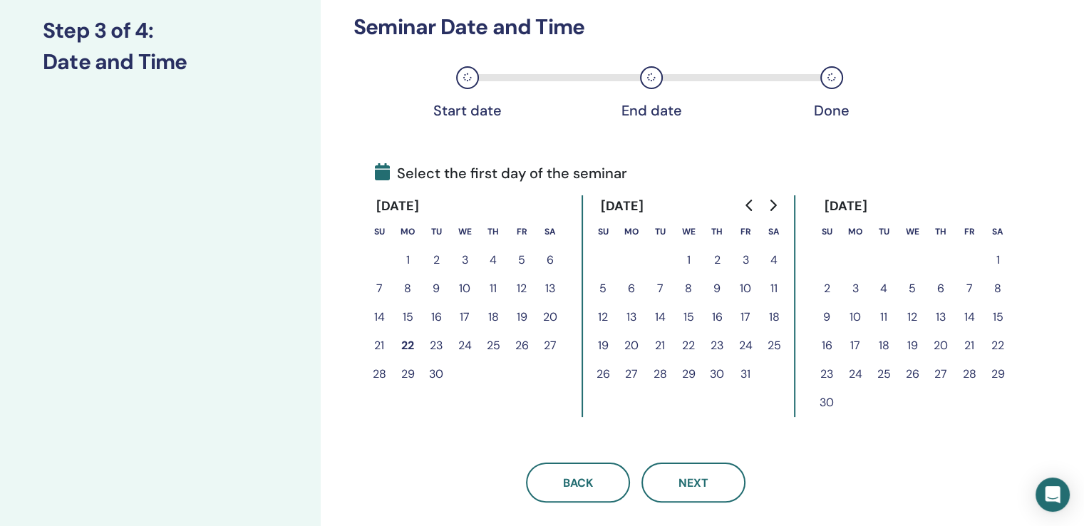
click at [520, 343] on button "26" at bounding box center [522, 346] width 29 height 29
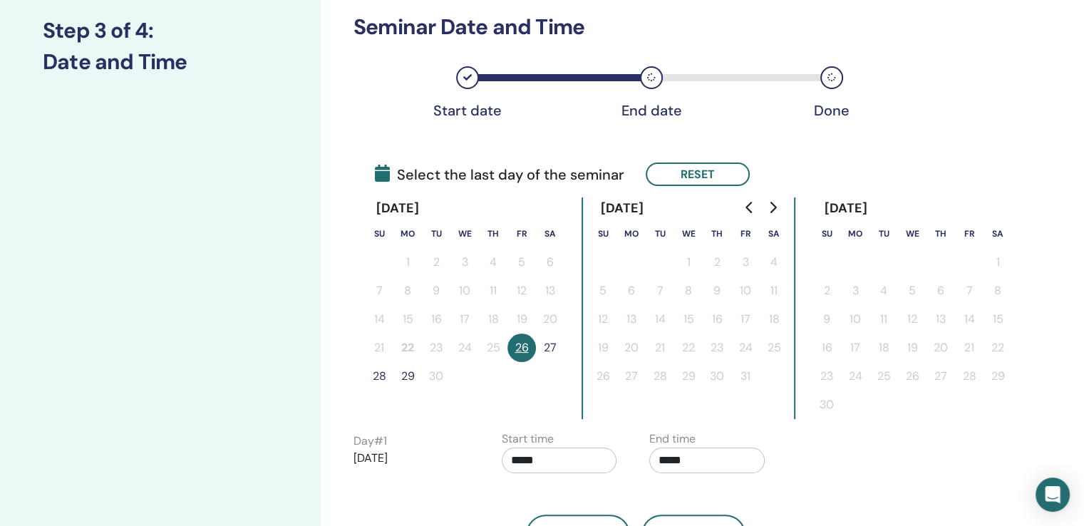
click at [550, 347] on button "27" at bounding box center [550, 348] width 29 height 29
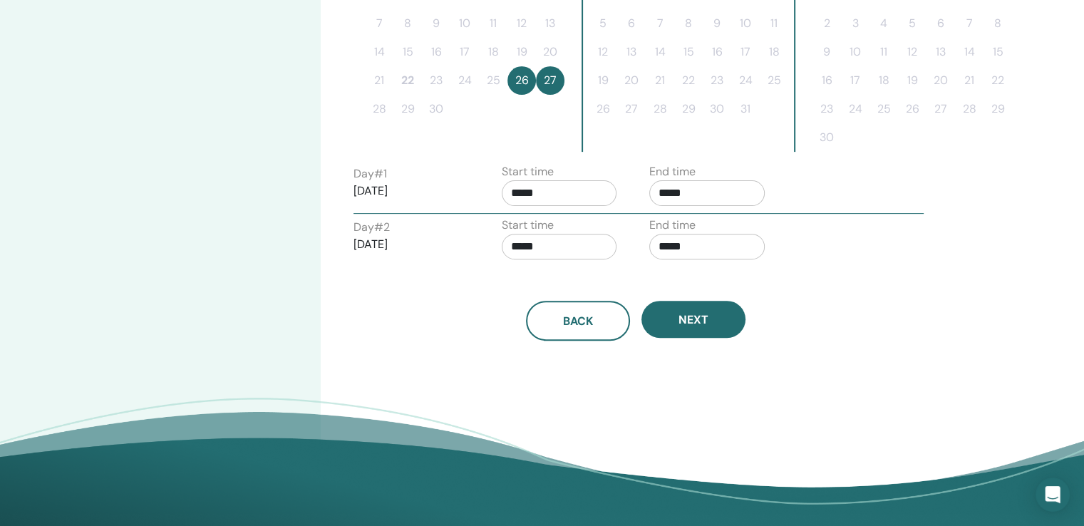
scroll to position [492, 0]
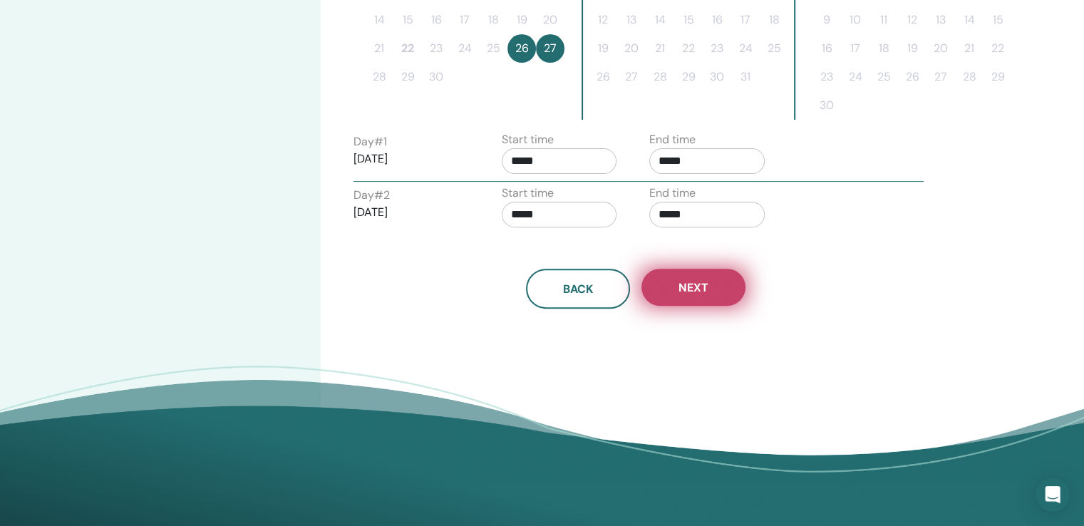
click at [697, 290] on span "Next" at bounding box center [694, 287] width 30 height 15
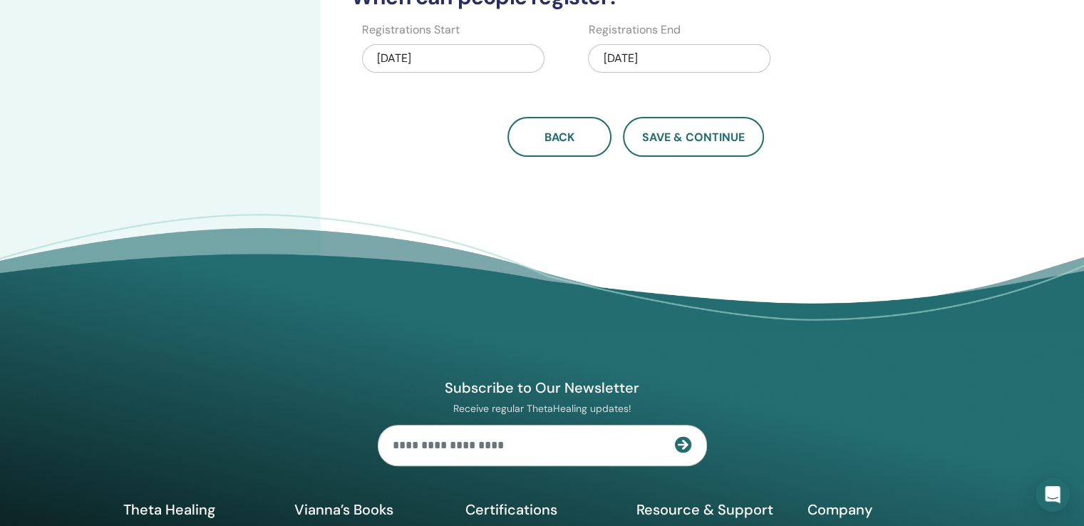
scroll to position [32, 0]
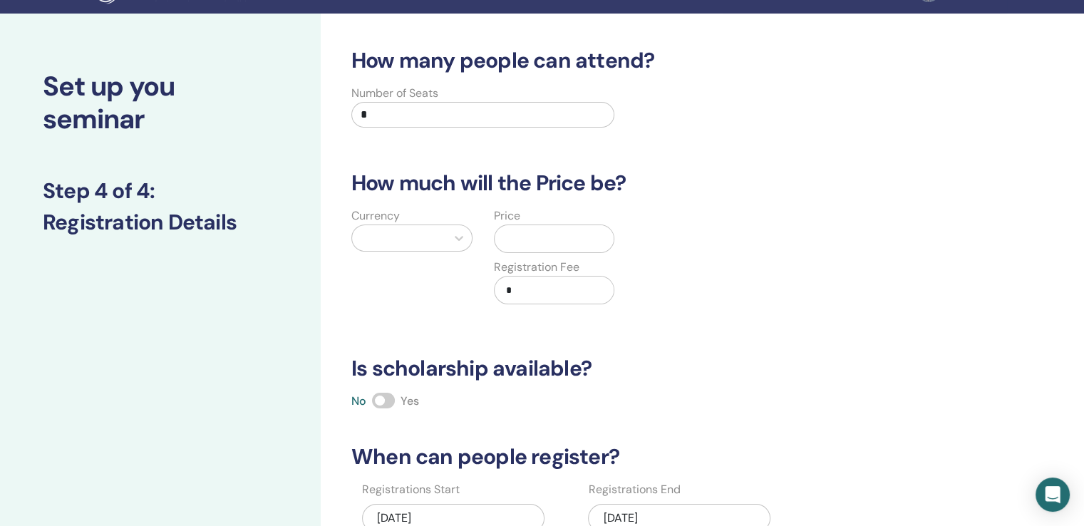
click at [577, 234] on input "text" at bounding box center [558, 238] width 114 height 27
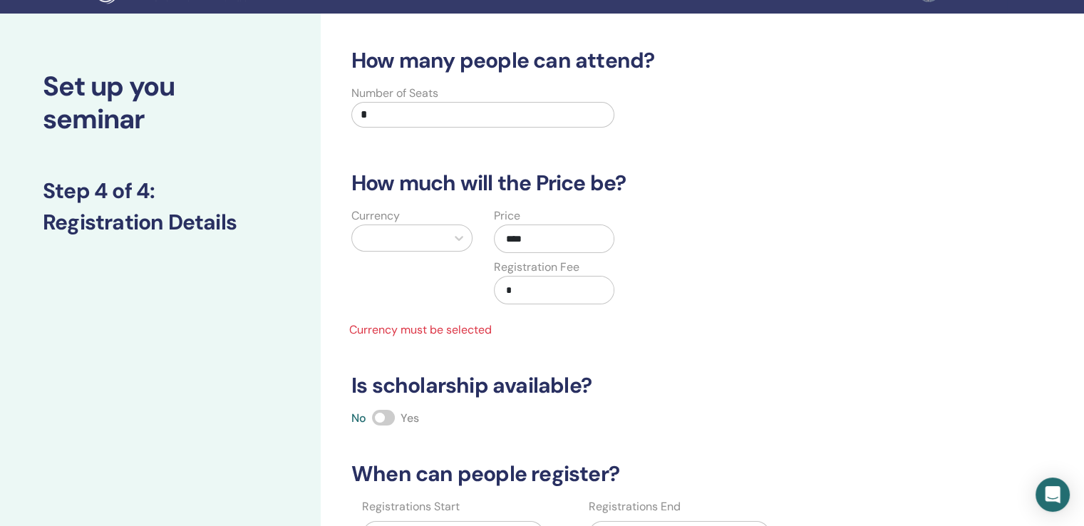
type input "****"
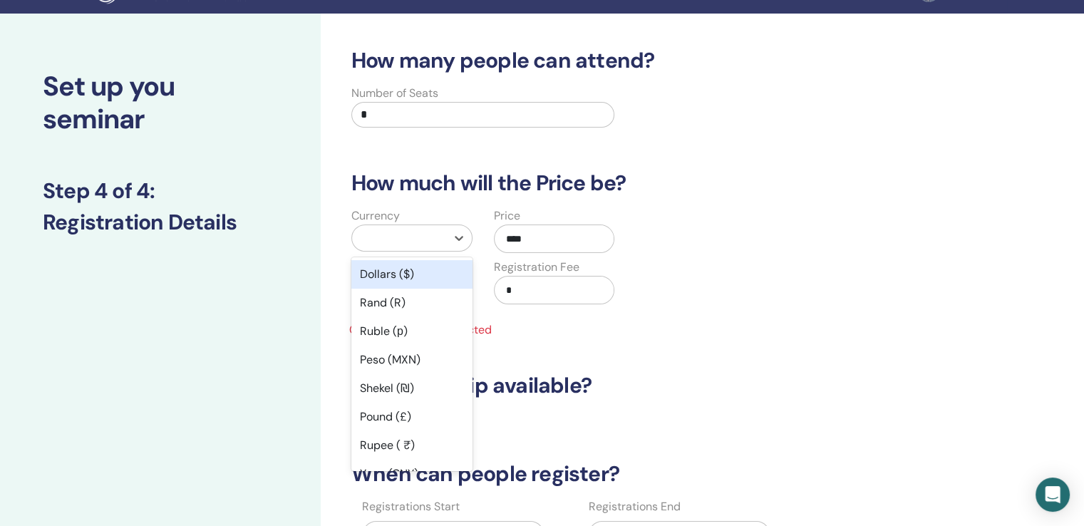
click at [403, 230] on div at bounding box center [399, 238] width 80 height 20
click at [400, 386] on div "Shekel (₪)" at bounding box center [412, 388] width 121 height 29
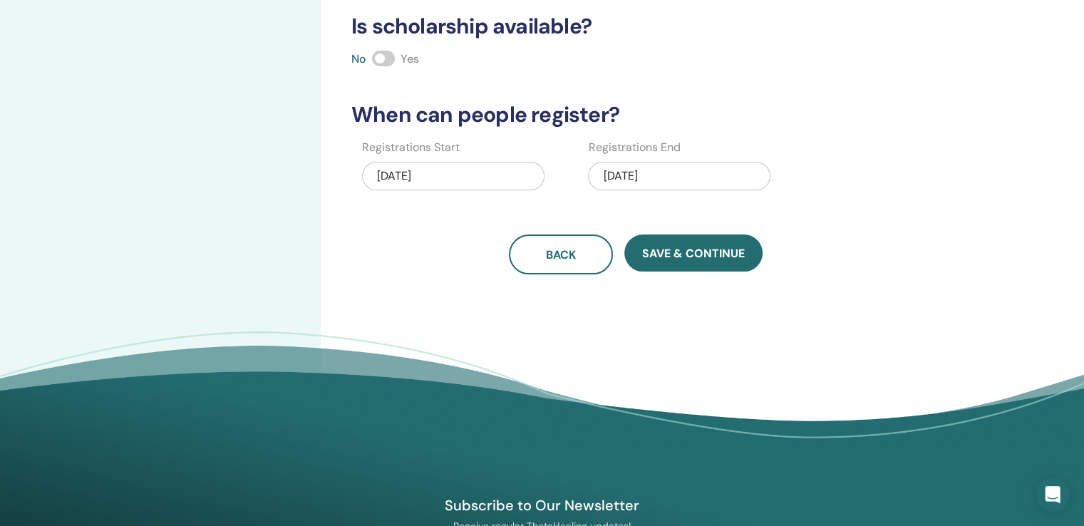
scroll to position [377, 0]
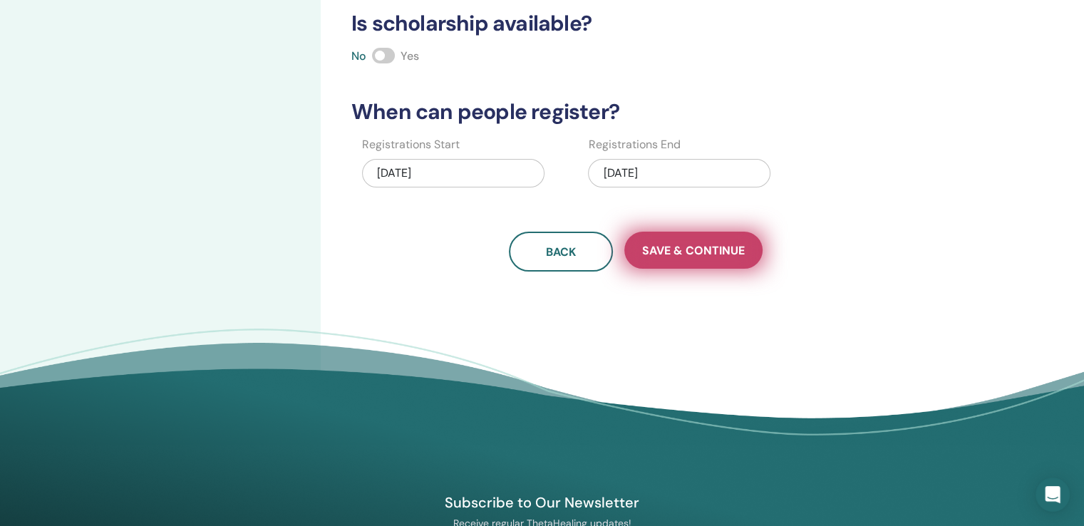
click at [687, 245] on span "Save & Continue" at bounding box center [693, 250] width 103 height 15
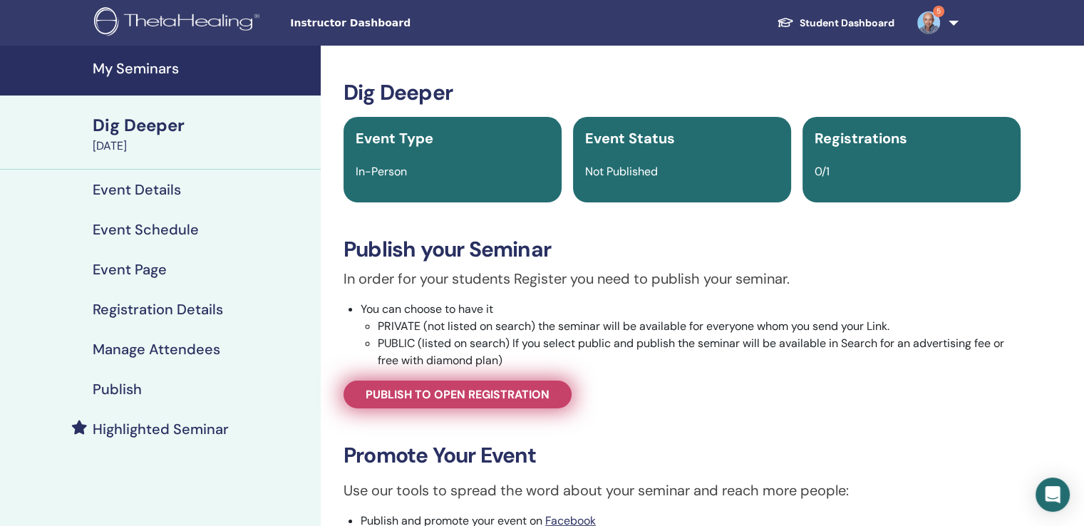
click at [492, 399] on span "Publish to open registration" at bounding box center [458, 394] width 184 height 15
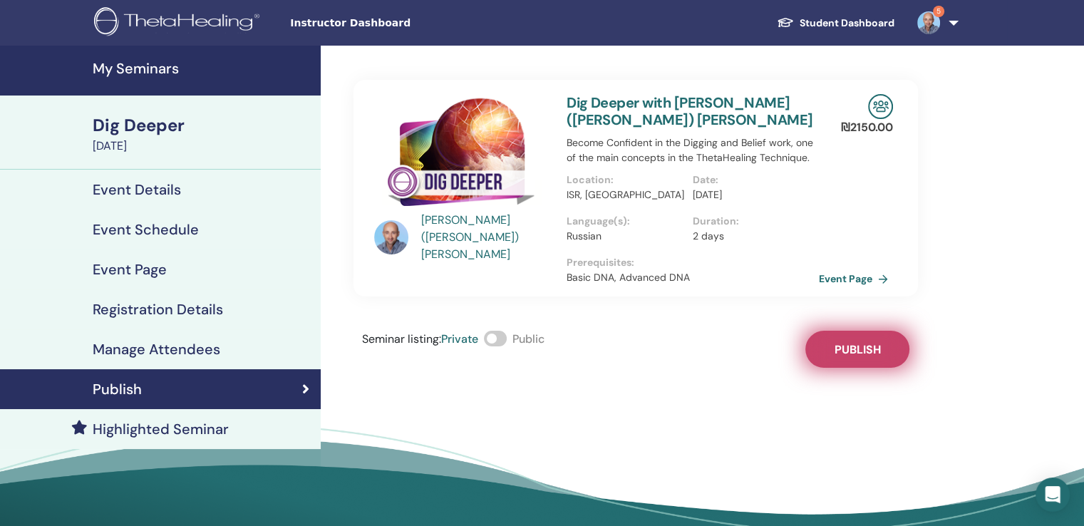
click at [864, 355] on span "Publish" at bounding box center [858, 349] width 46 height 15
click at [842, 281] on link "Event Page" at bounding box center [858, 278] width 75 height 21
